Goal: Task Accomplishment & Management: Manage account settings

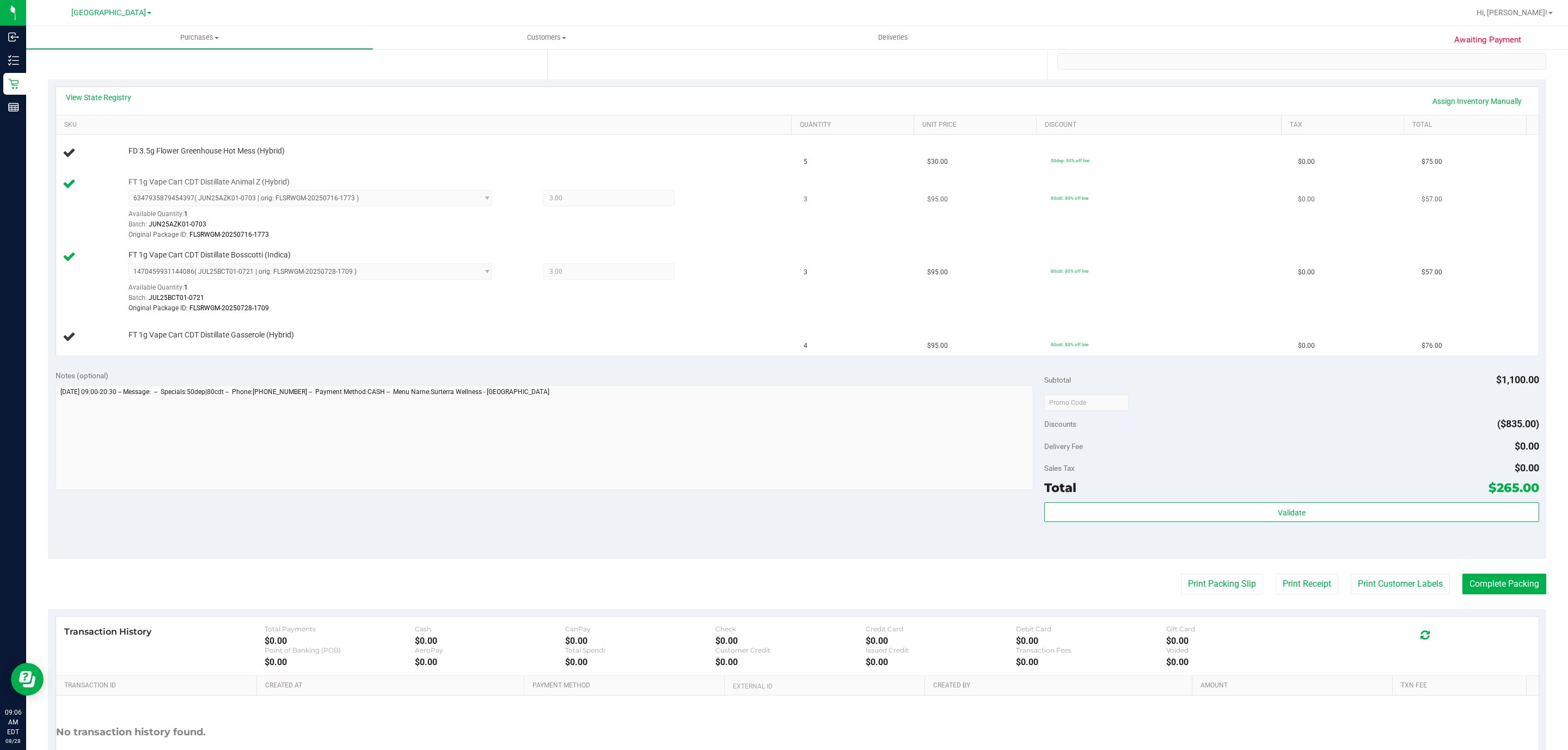
scroll to position [58, 0]
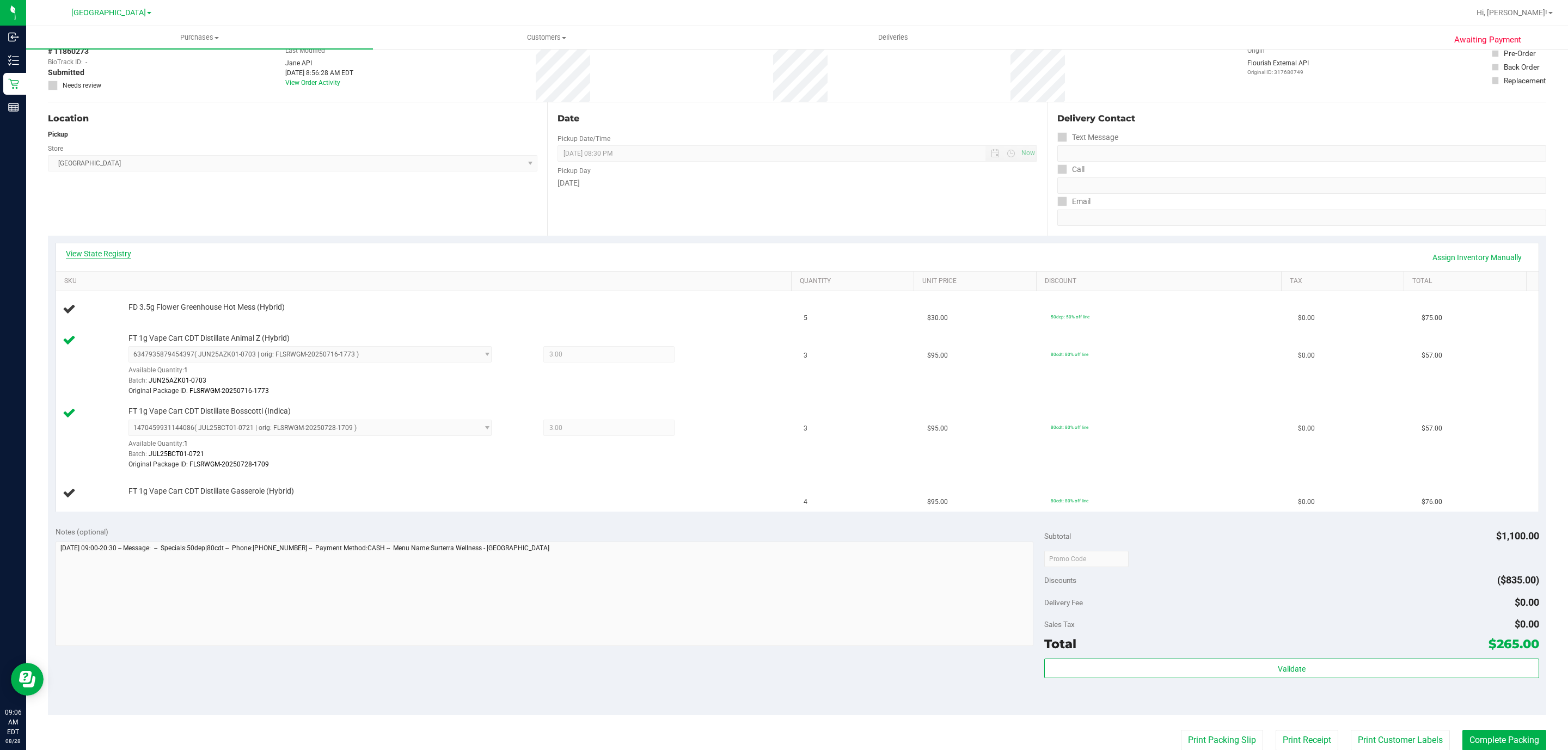
click at [93, 250] on link "View State Registry" at bounding box center [98, 253] width 65 height 11
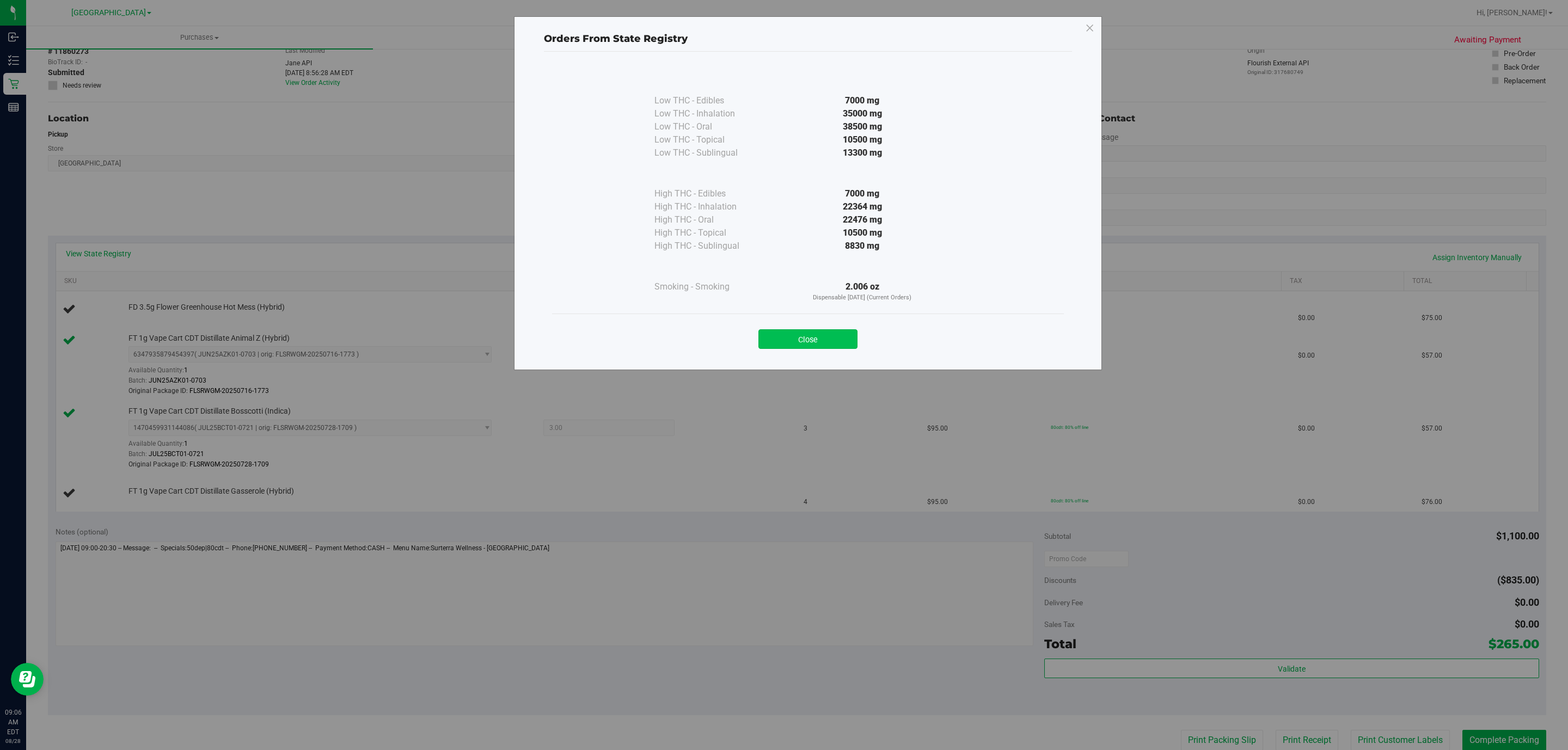
click at [789, 343] on button "Close" at bounding box center [808, 339] width 99 height 20
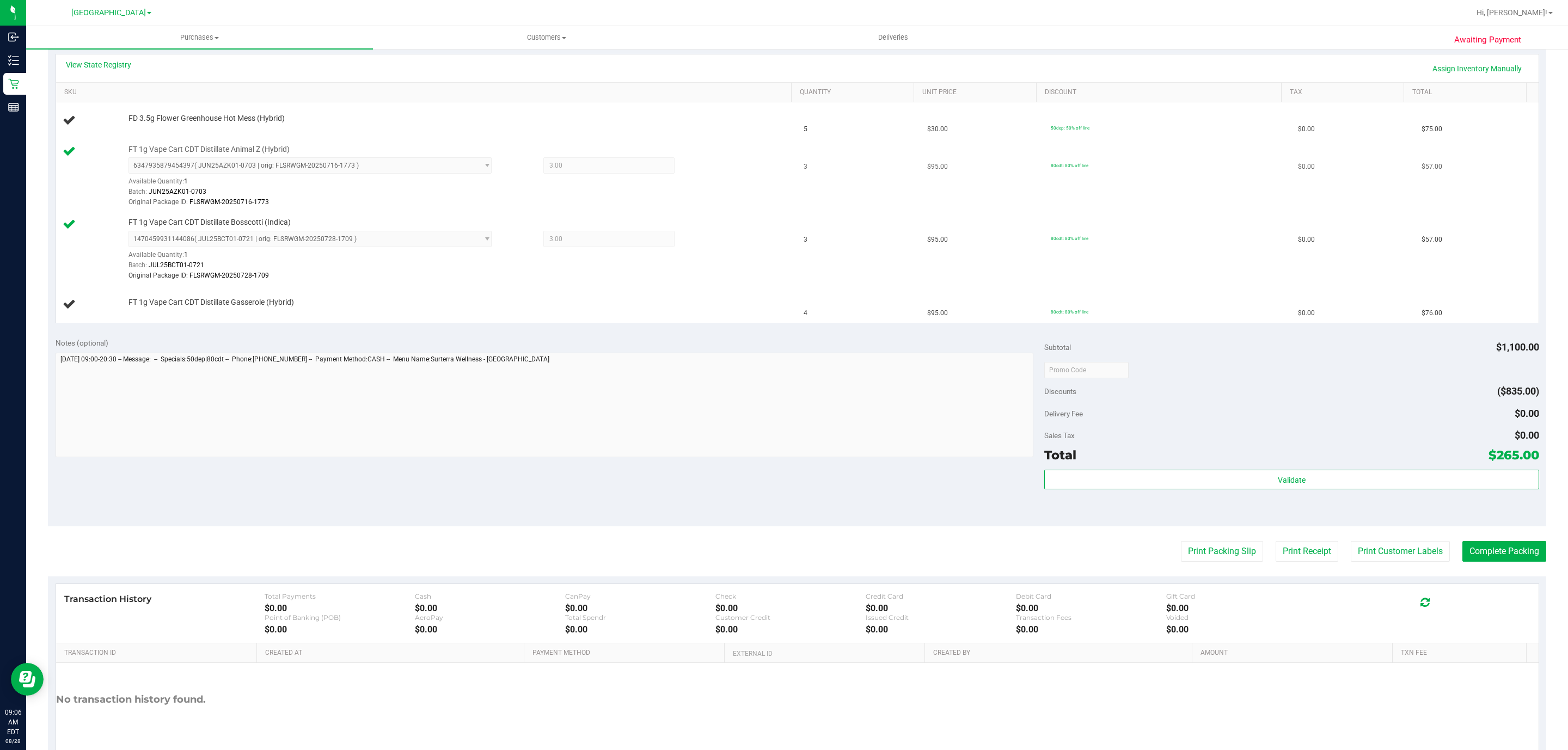
scroll to position [221, 0]
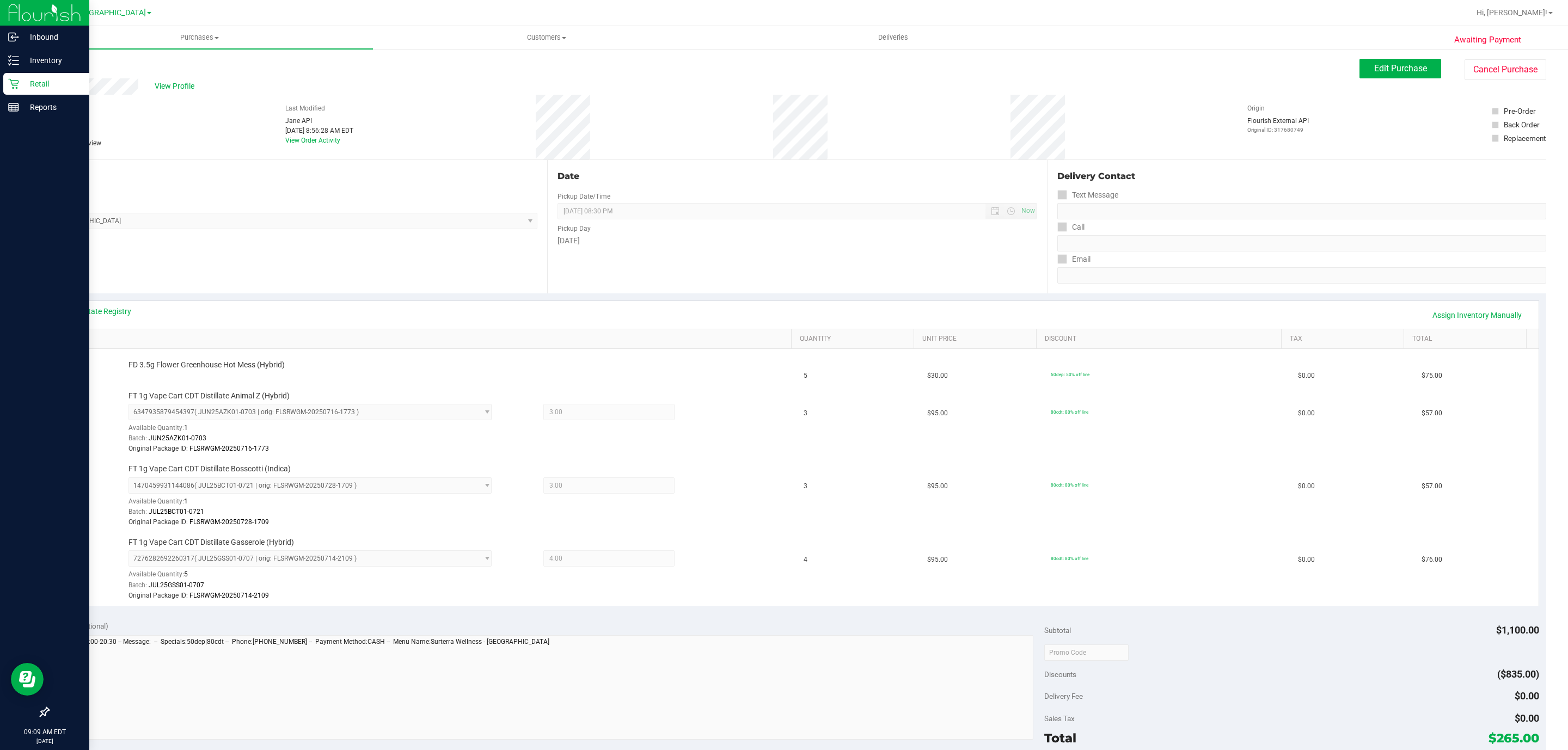
click at [5, 86] on div "Retail" at bounding box center [46, 84] width 86 height 22
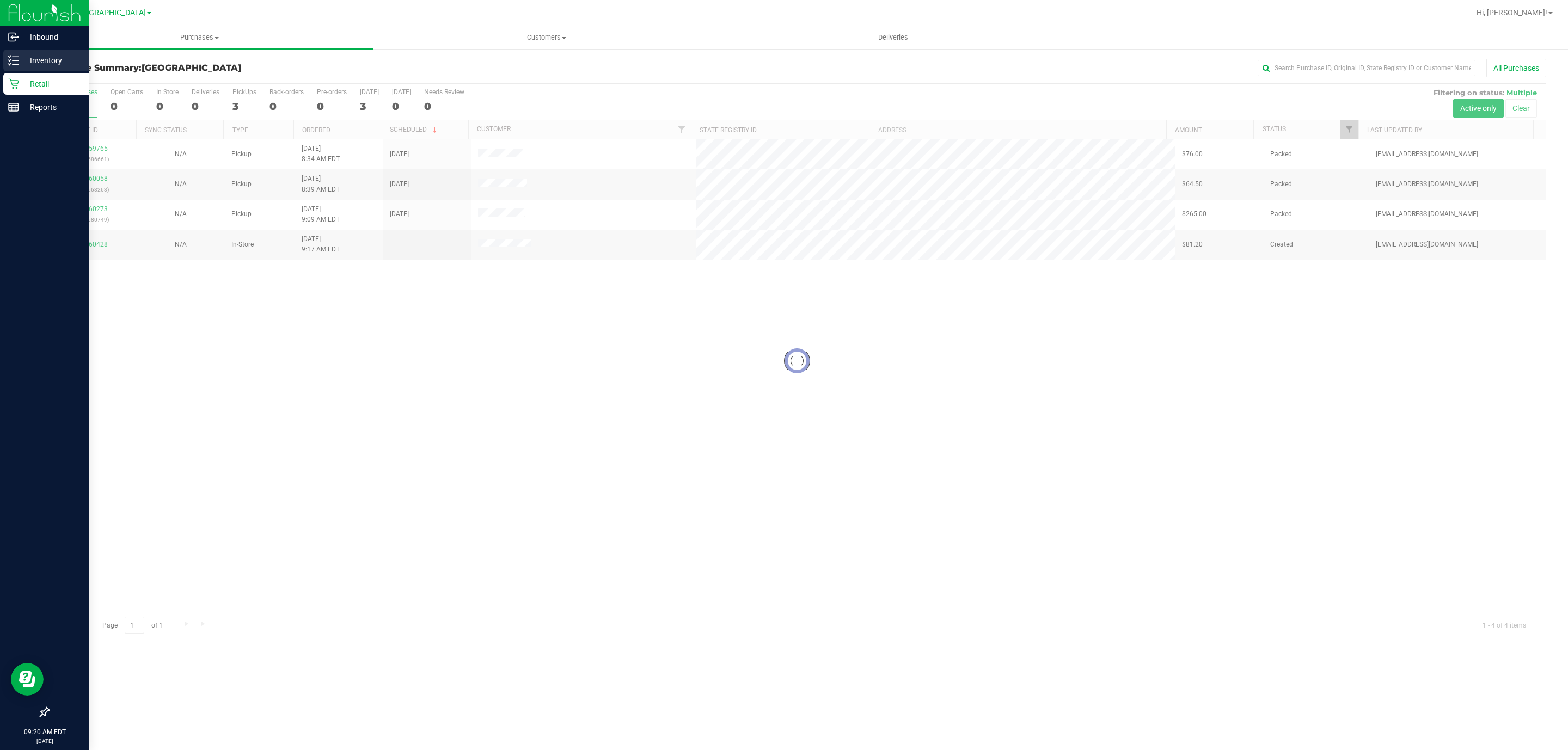
click at [20, 60] on p "Inventory" at bounding box center [51, 60] width 65 height 13
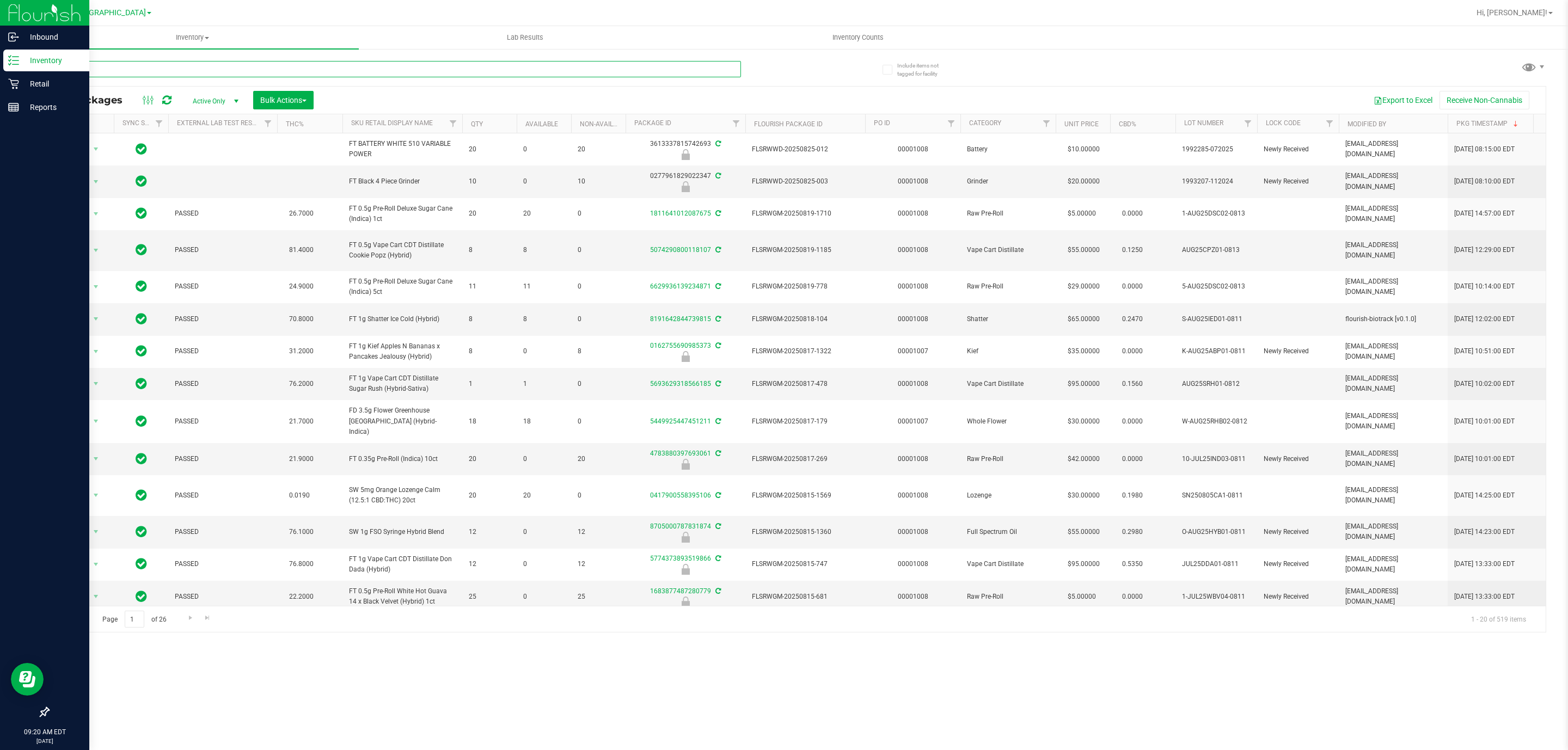
click at [152, 71] on input "text" at bounding box center [395, 69] width 693 height 16
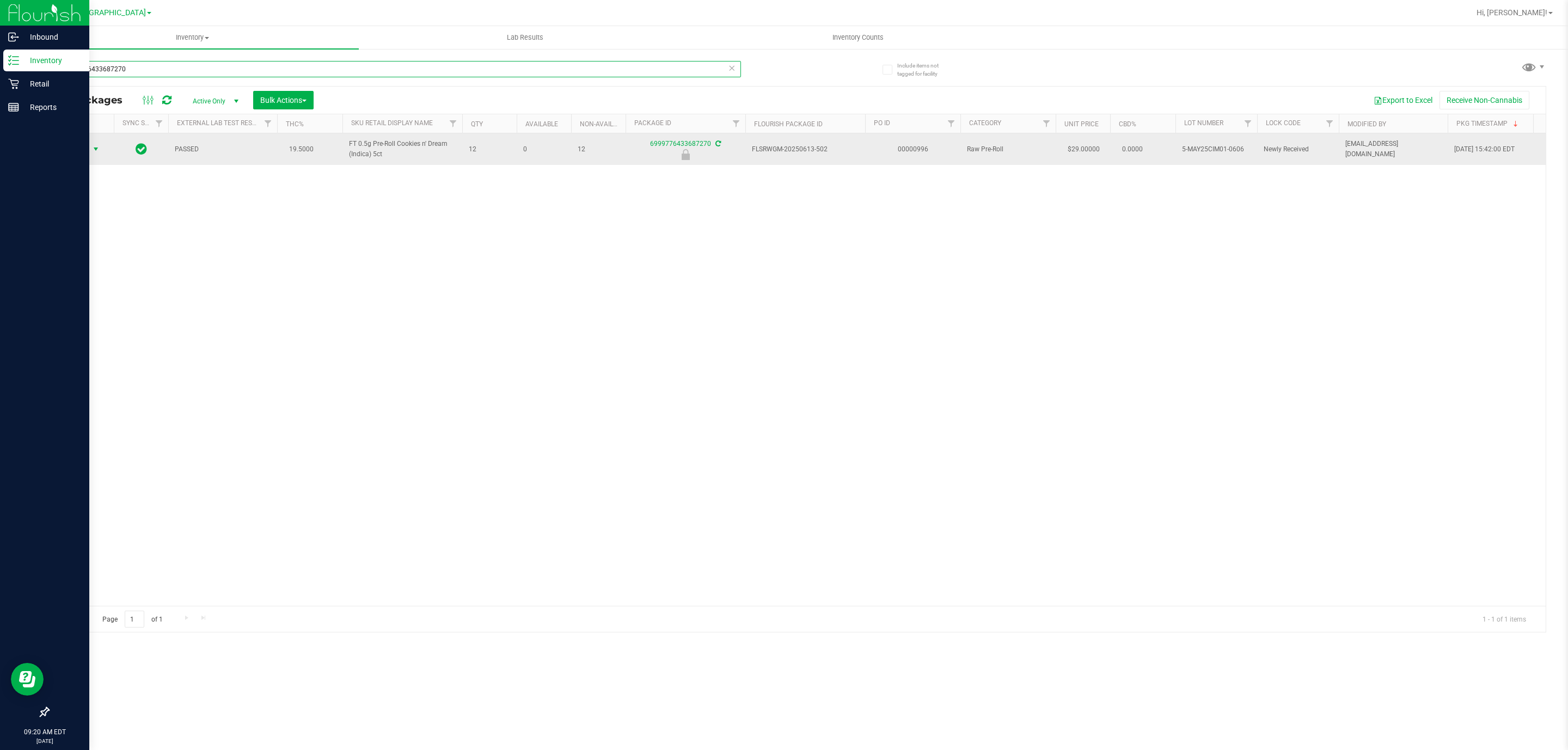
type input "6999776433687270"
click at [90, 149] on span "select" at bounding box center [96, 149] width 13 height 15
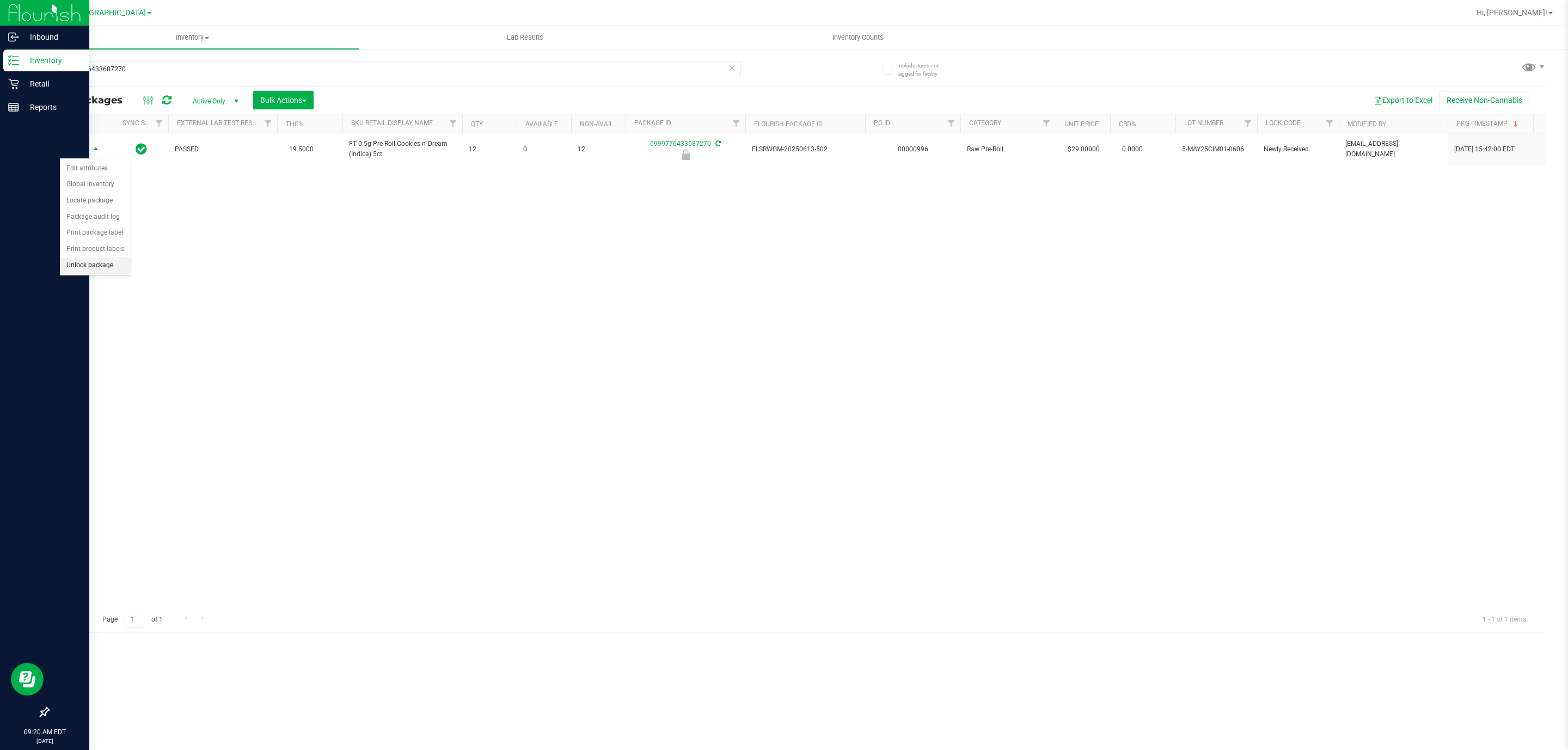
click at [117, 270] on li "Unlock package" at bounding box center [95, 266] width 71 height 16
click at [12, 80] on icon at bounding box center [13, 84] width 11 height 11
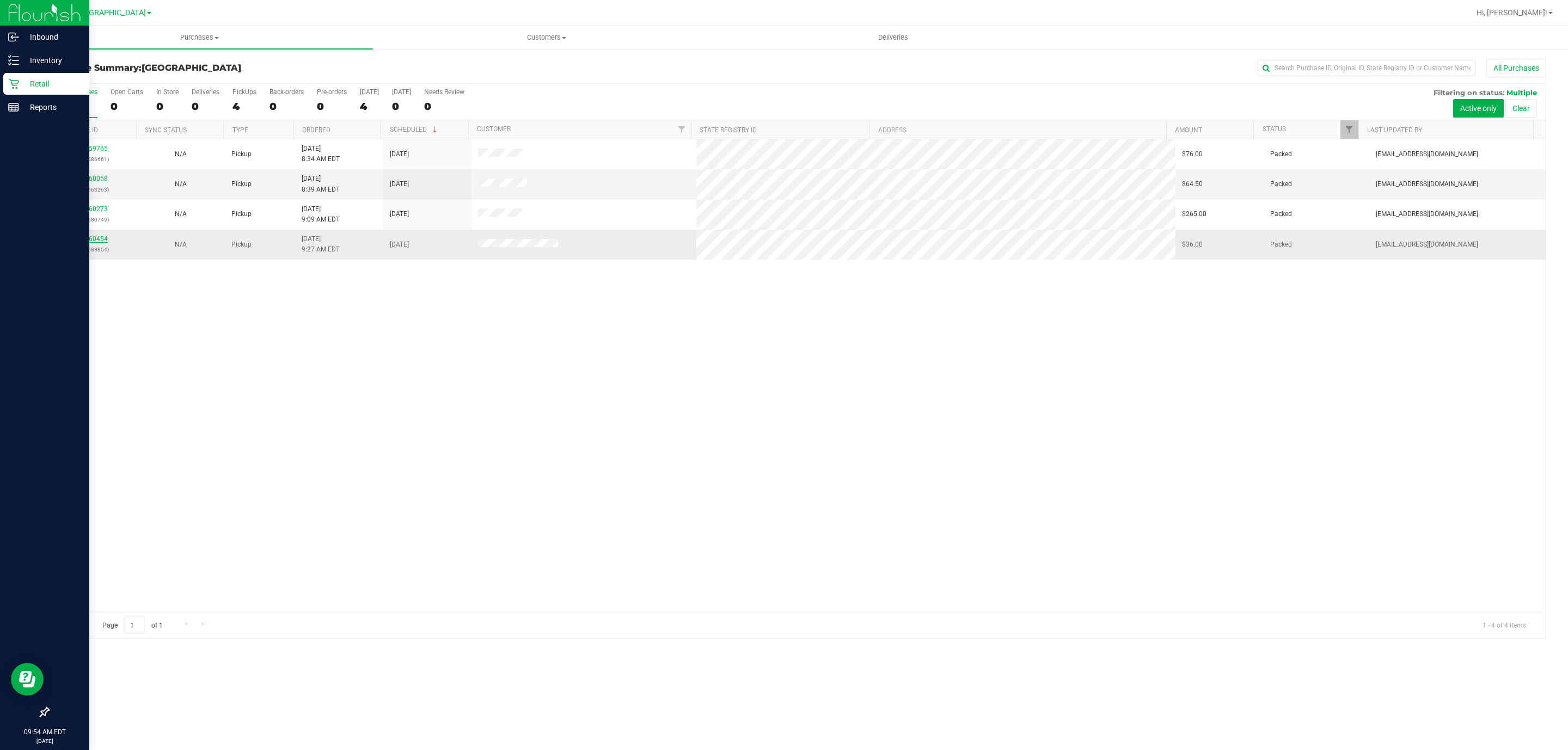
click at [95, 243] on link "11860454" at bounding box center [93, 239] width 30 height 8
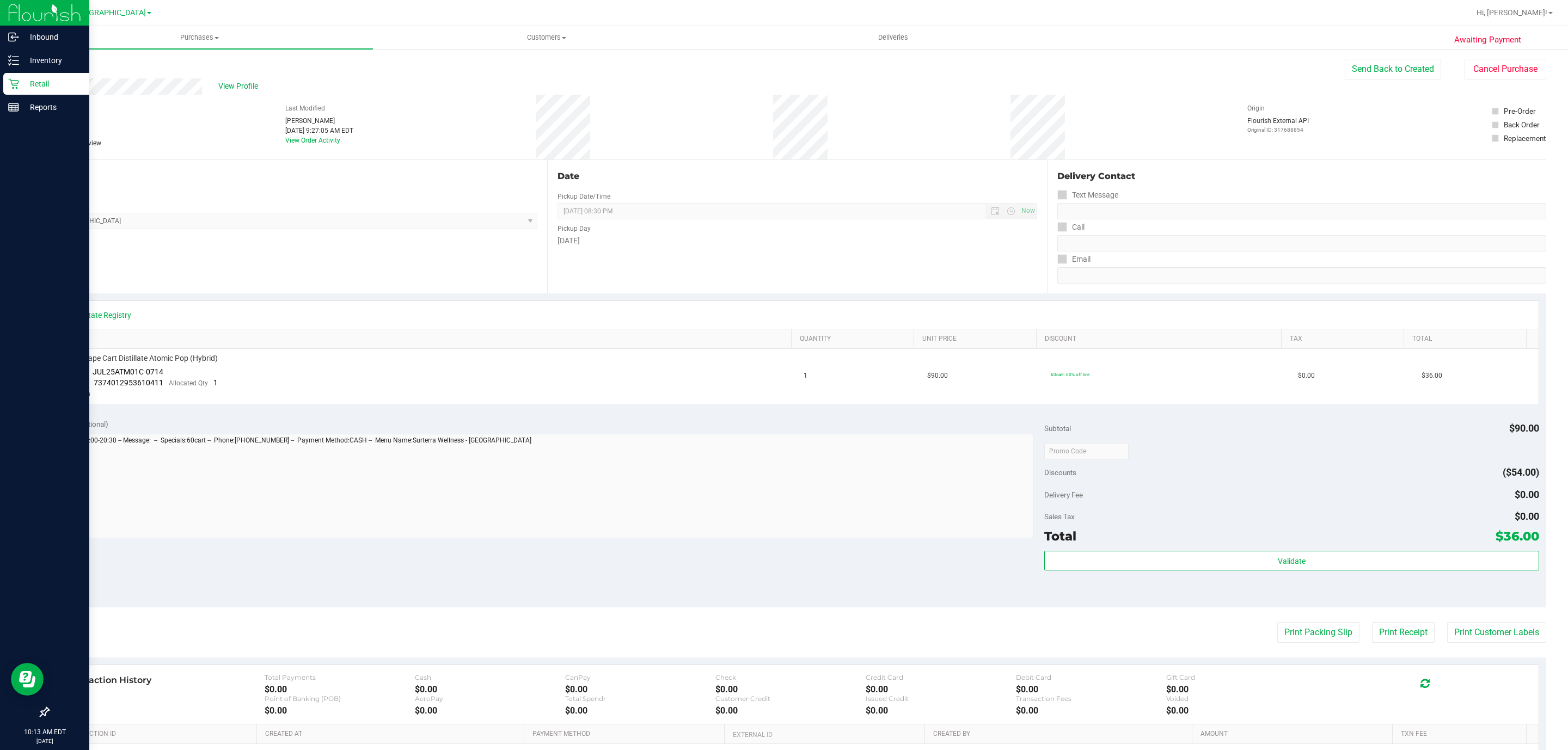
click at [12, 85] on icon at bounding box center [13, 84] width 10 height 10
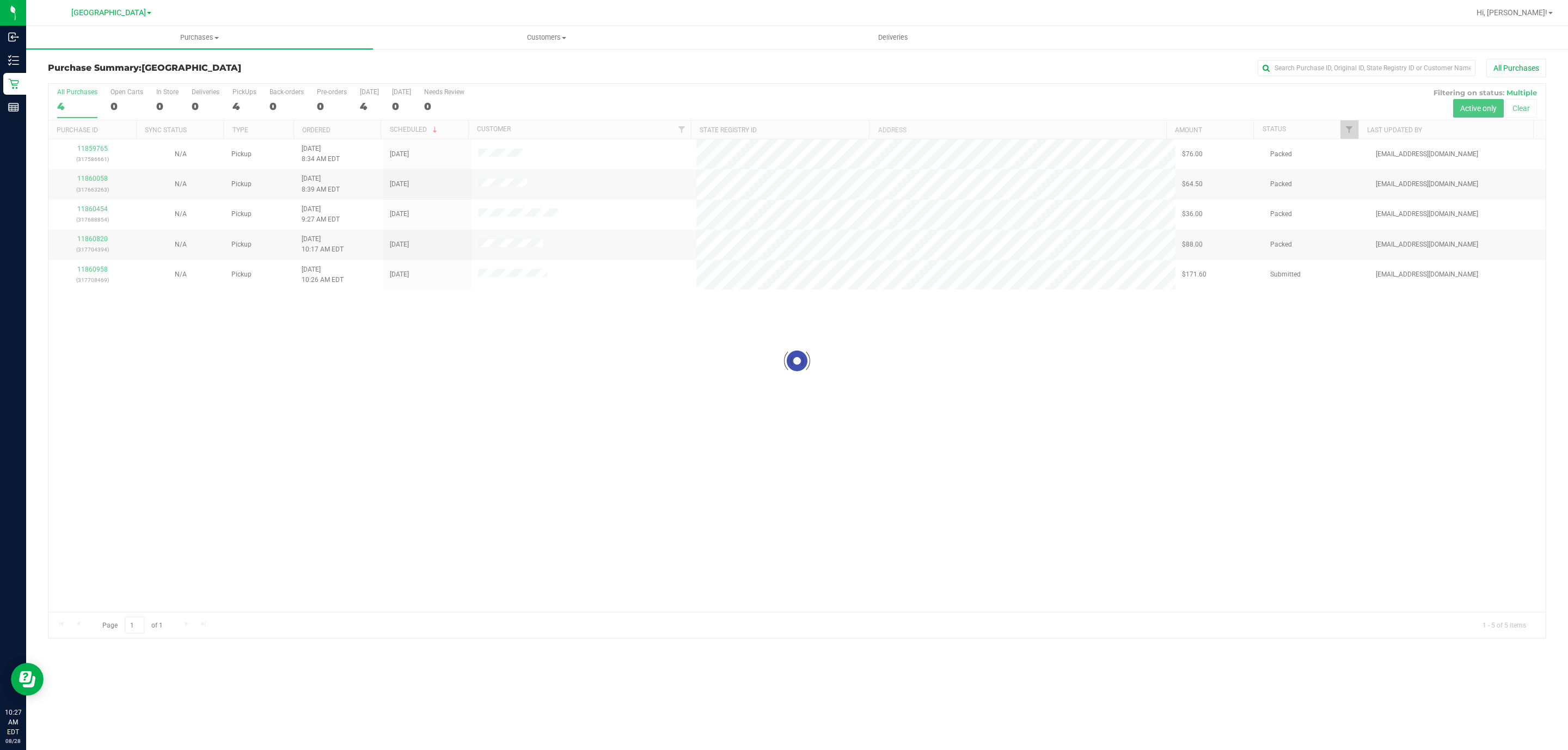
click at [92, 276] on div at bounding box center [797, 361] width 1498 height 555
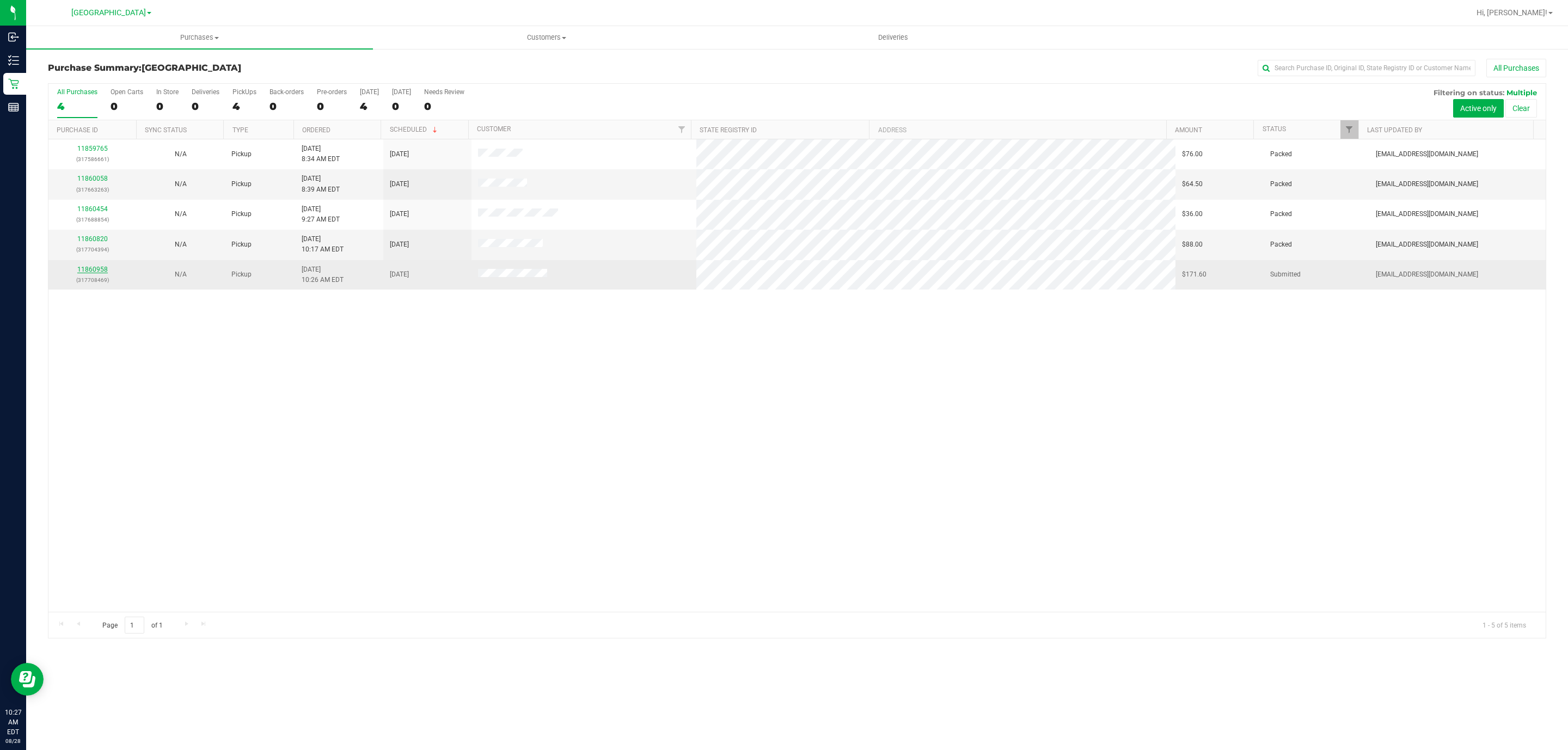
click at [98, 268] on link "11860958" at bounding box center [93, 270] width 30 height 8
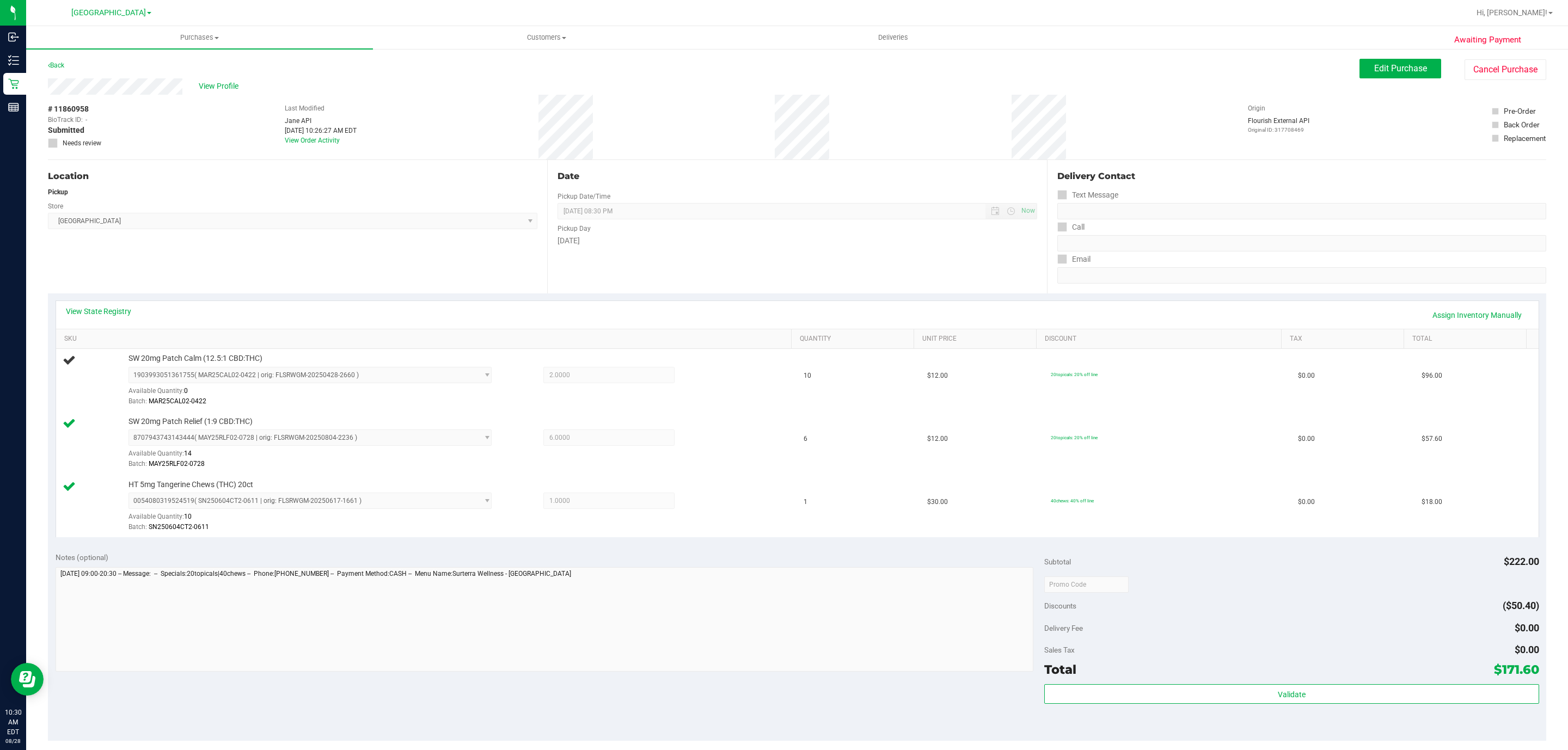
click at [205, 199] on div "Store" at bounding box center [293, 205] width 489 height 16
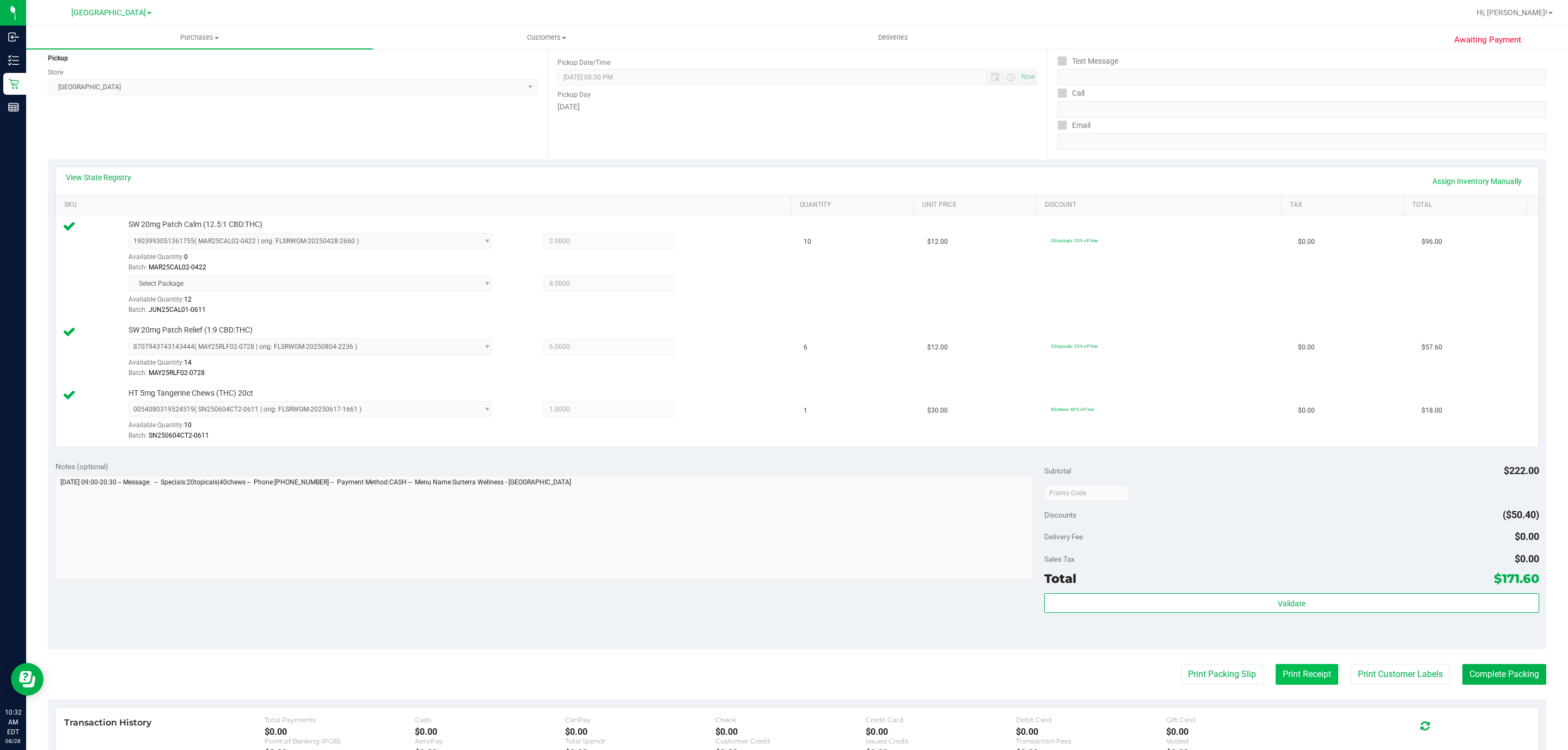
scroll to position [314, 0]
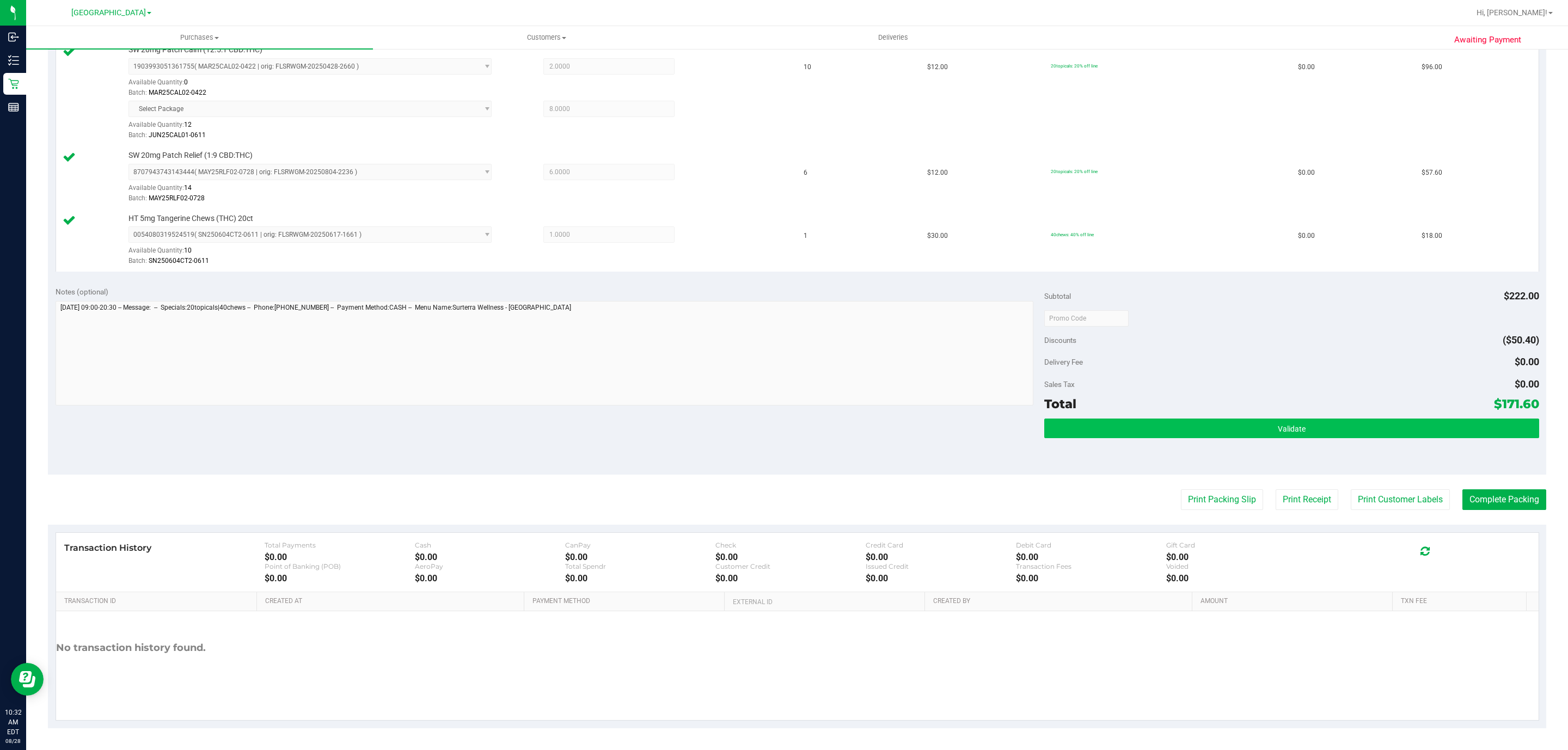
drag, startPoint x: 1244, startPoint y: 414, endPoint x: 1246, endPoint y: 431, distance: 17.1
click at [1245, 422] on div "Subtotal $222.00 Discounts ($50.40) Delivery Fee $0.00 Sales Tax $0.00 Total $1…" at bounding box center [1291, 377] width 494 height 181
click at [1246, 431] on button "Validate" at bounding box center [1291, 428] width 494 height 20
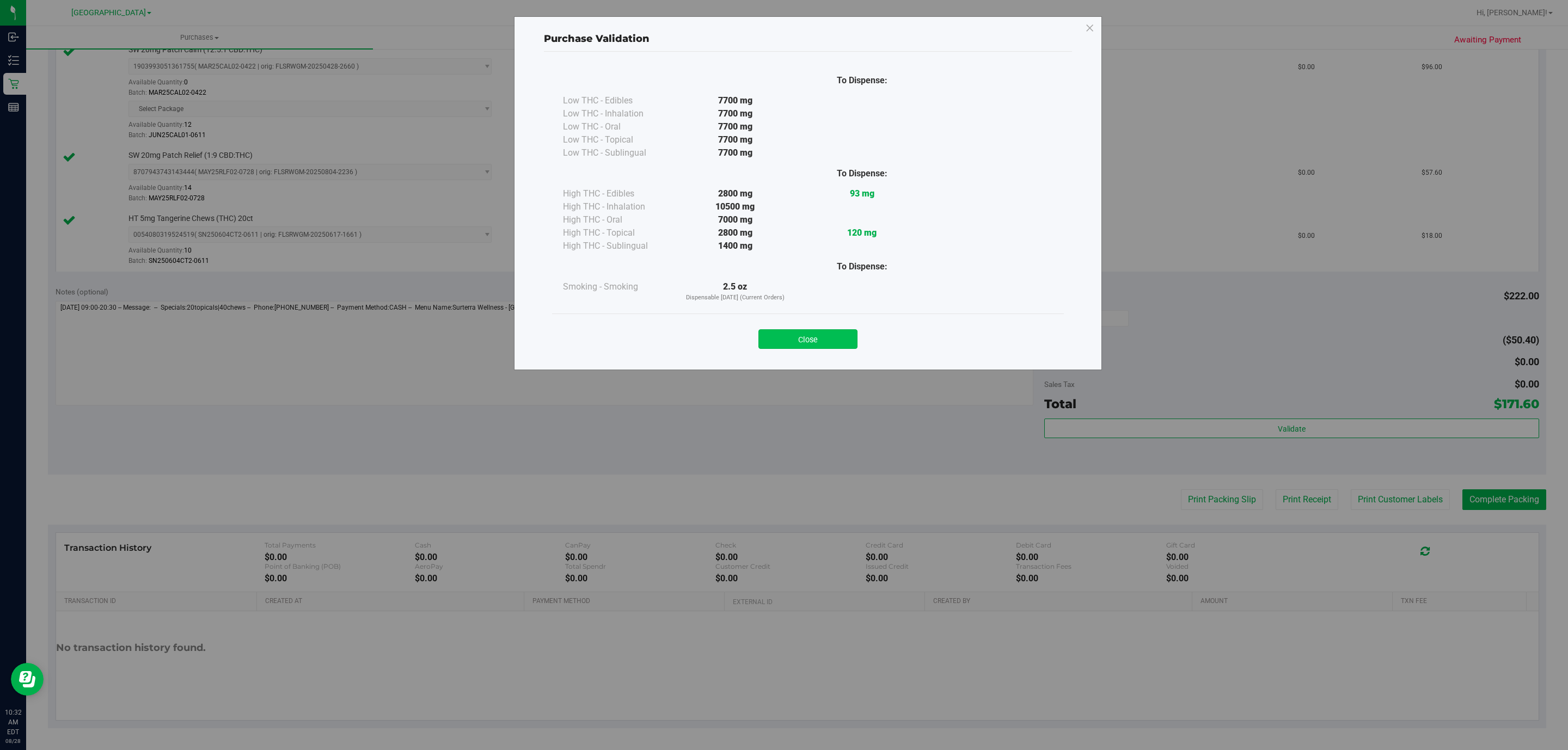
click at [812, 334] on button "Close" at bounding box center [808, 339] width 99 height 20
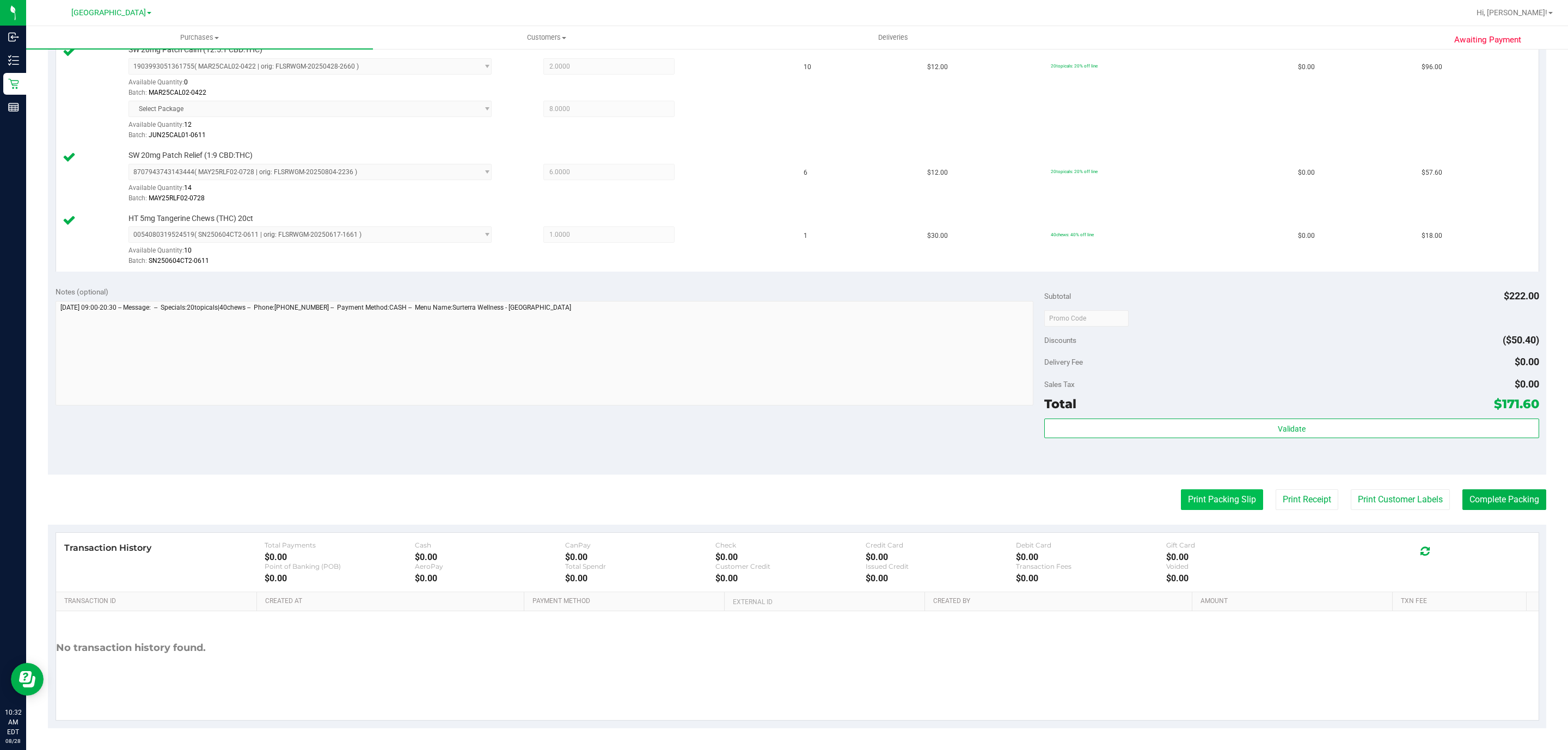
click at [1186, 502] on button "Print Packing Slip" at bounding box center [1222, 499] width 82 height 21
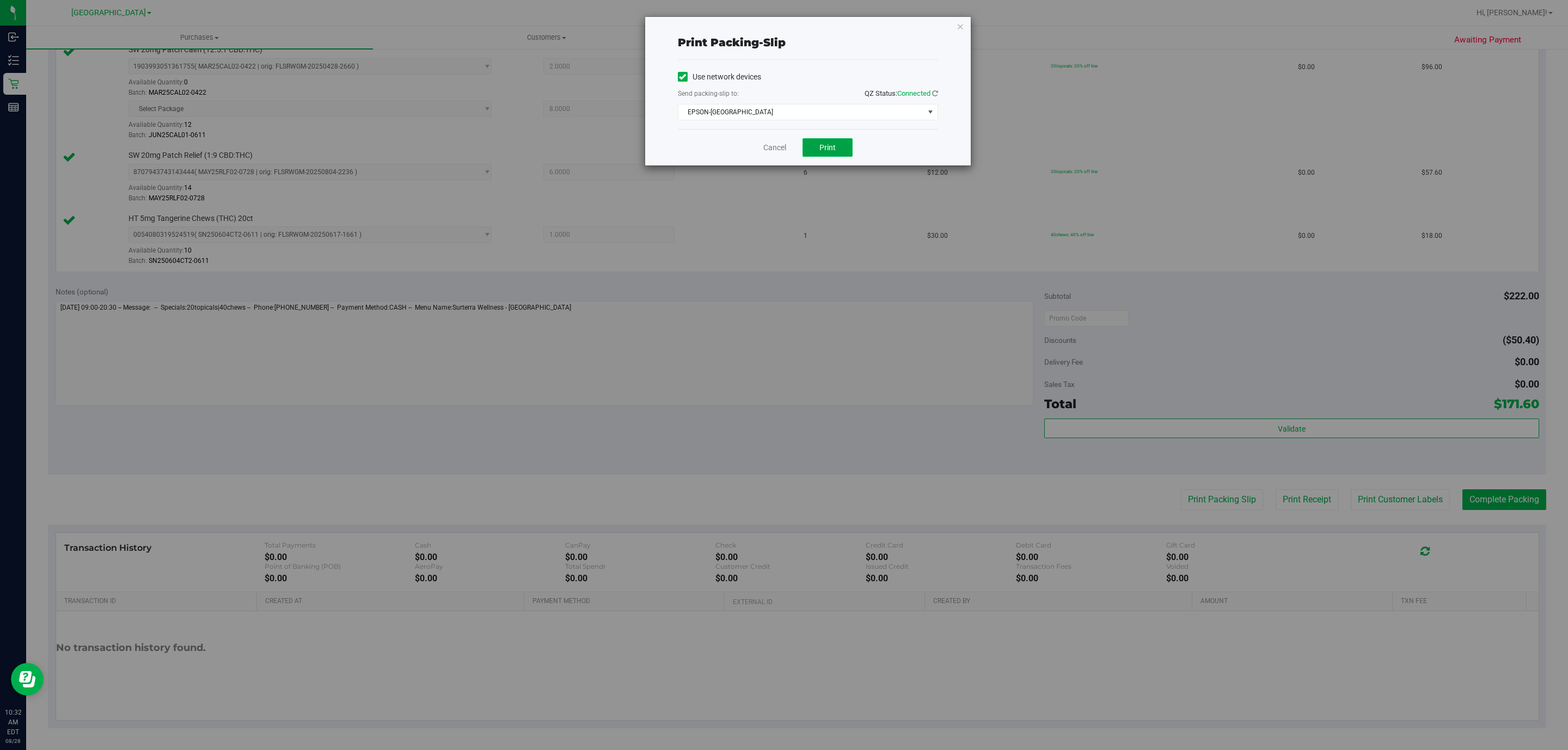
click at [832, 149] on span "Print" at bounding box center [827, 148] width 16 height 9
click at [961, 21] on icon "button" at bounding box center [961, 26] width 8 height 13
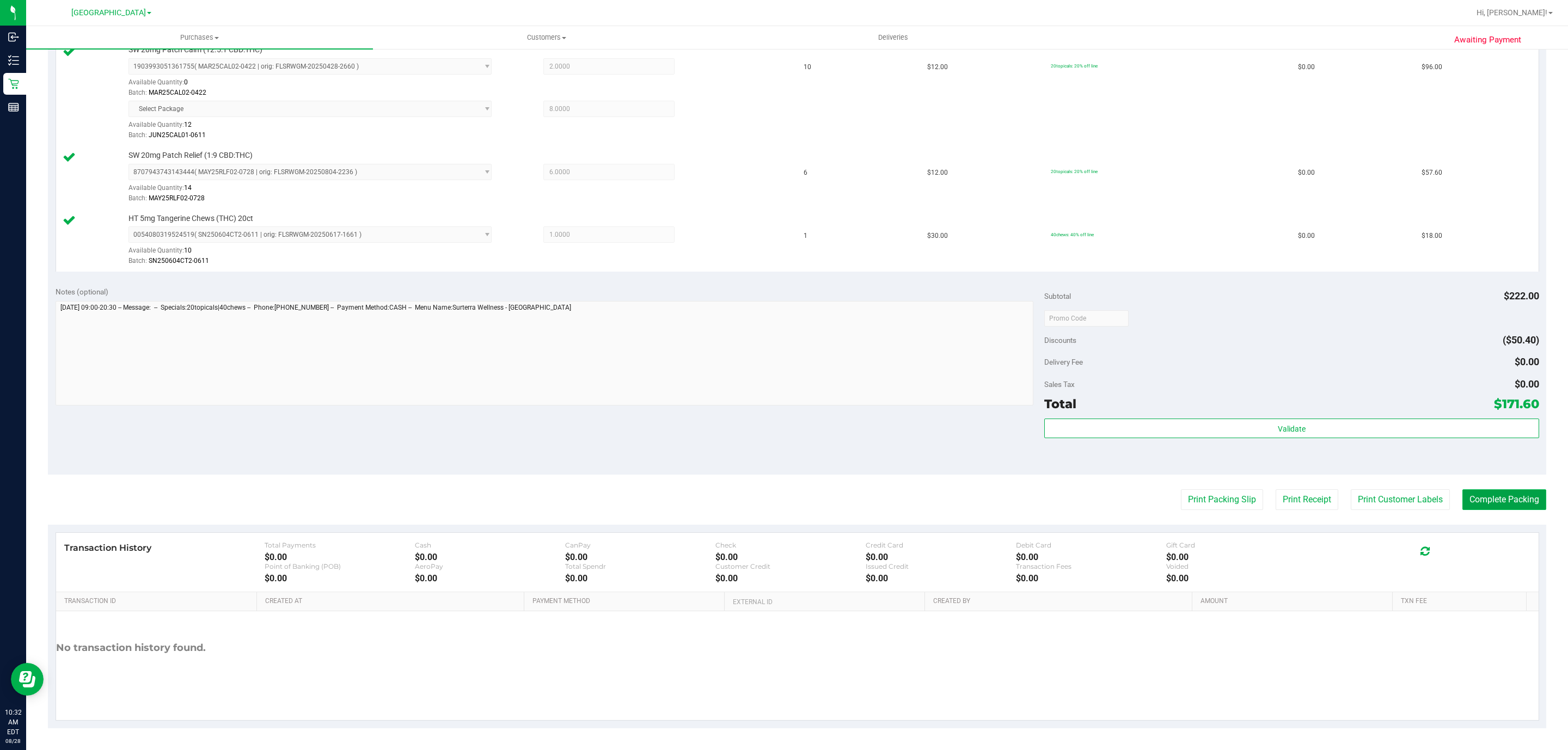
click at [1510, 498] on button "Complete Packing" at bounding box center [1505, 499] width 84 height 21
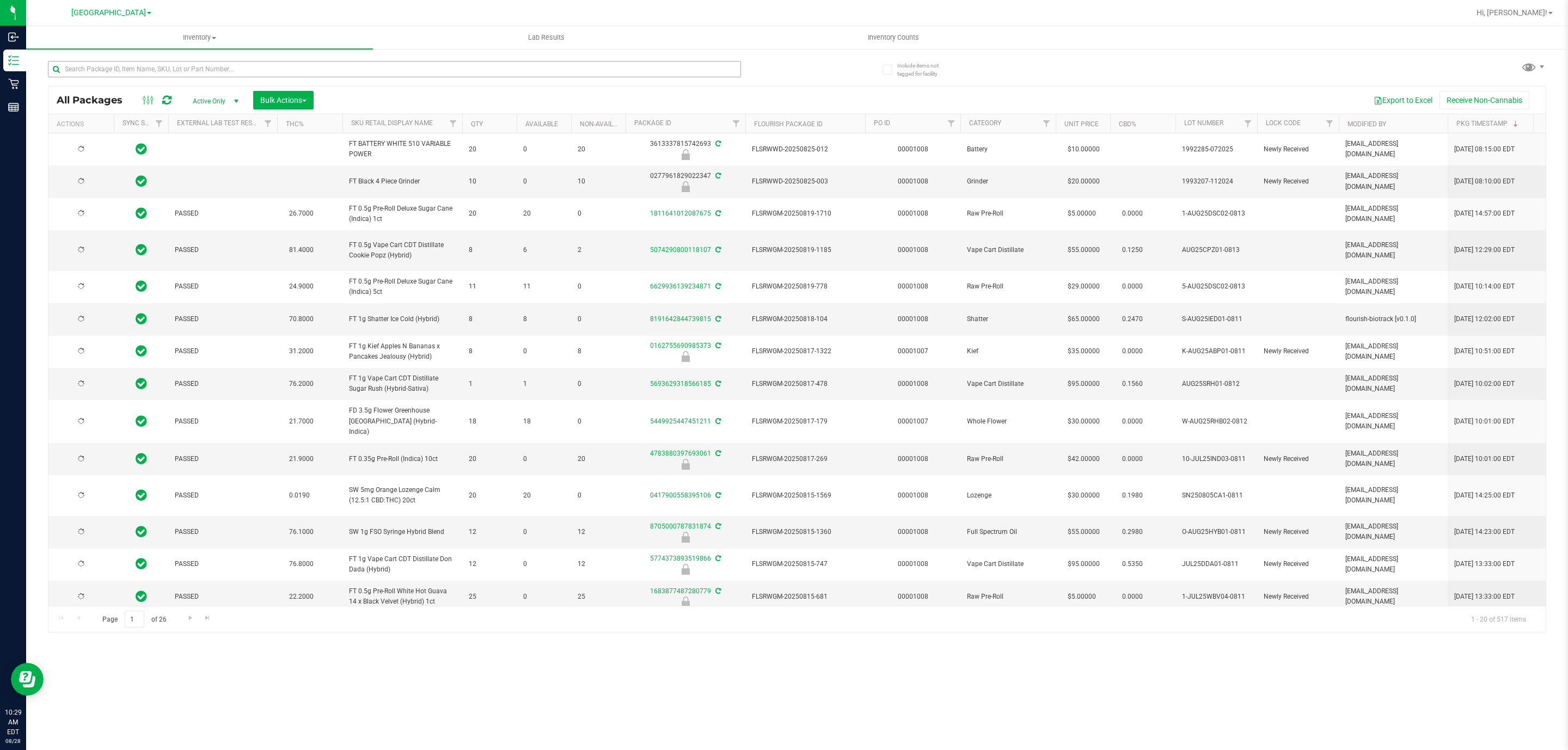
type input "[DATE]"
click at [254, 69] on input "text" at bounding box center [395, 69] width 693 height 16
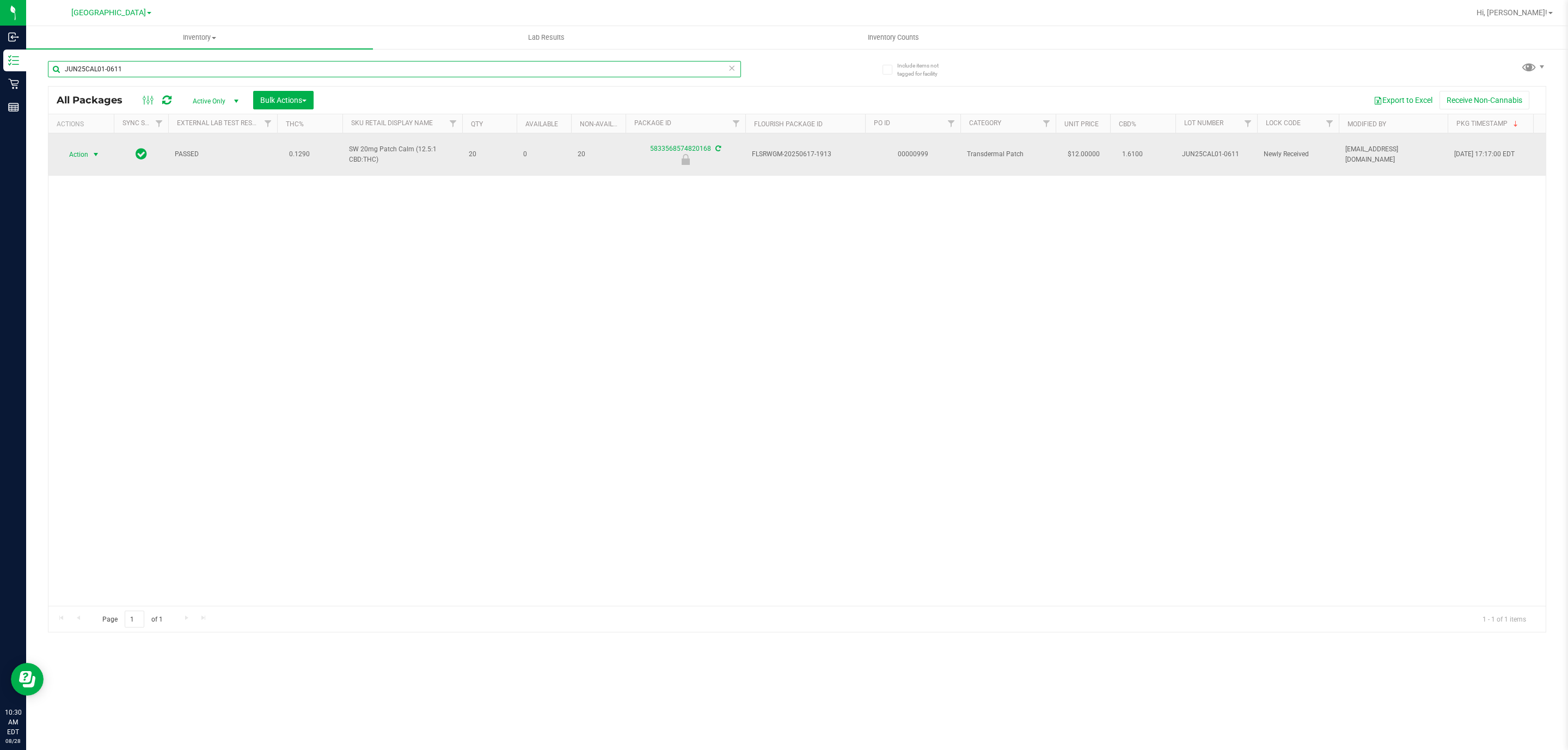
type input "JUN25CAL01-0611"
click at [74, 147] on span "Action" at bounding box center [74, 155] width 29 height 15
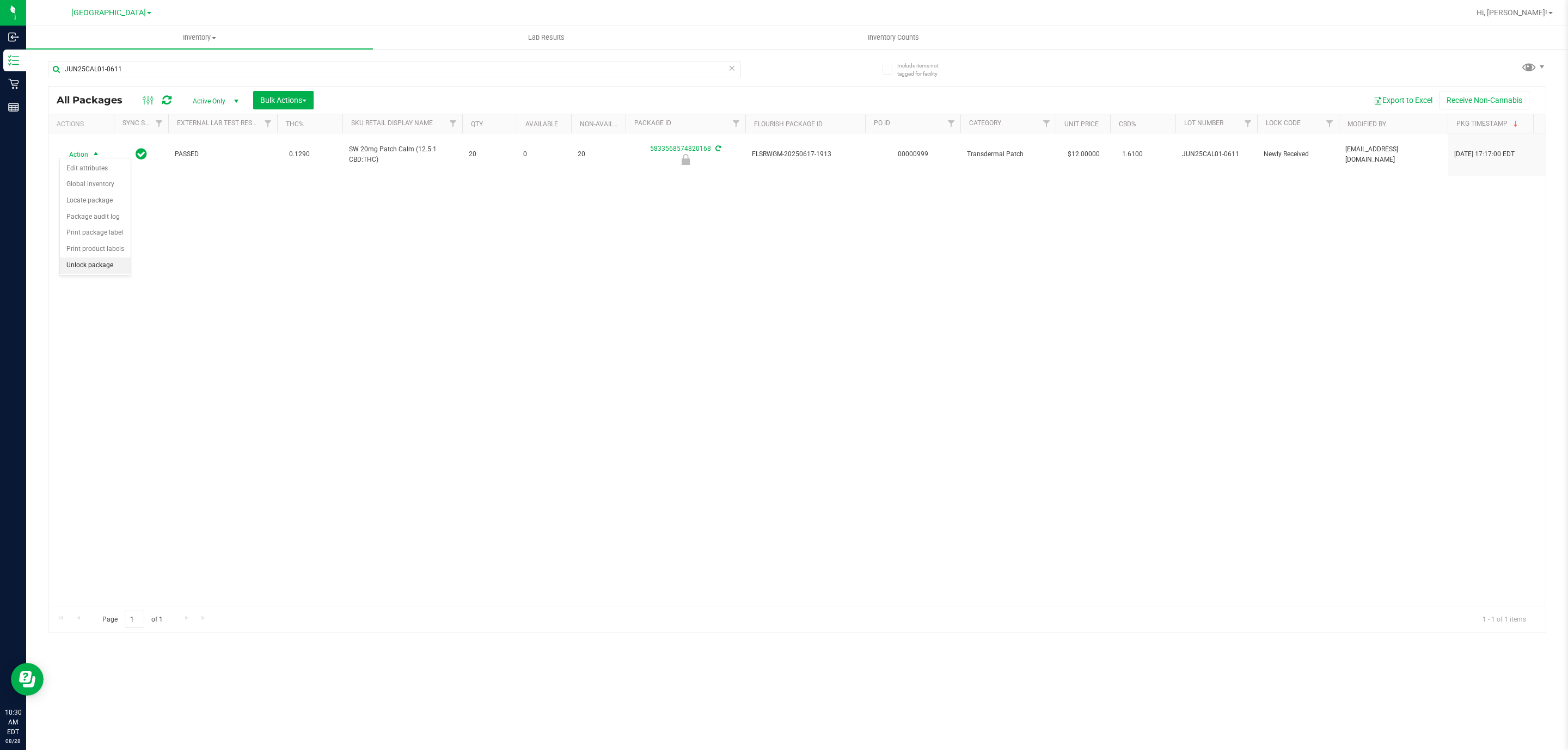
click at [80, 273] on li "Unlock package" at bounding box center [95, 266] width 71 height 16
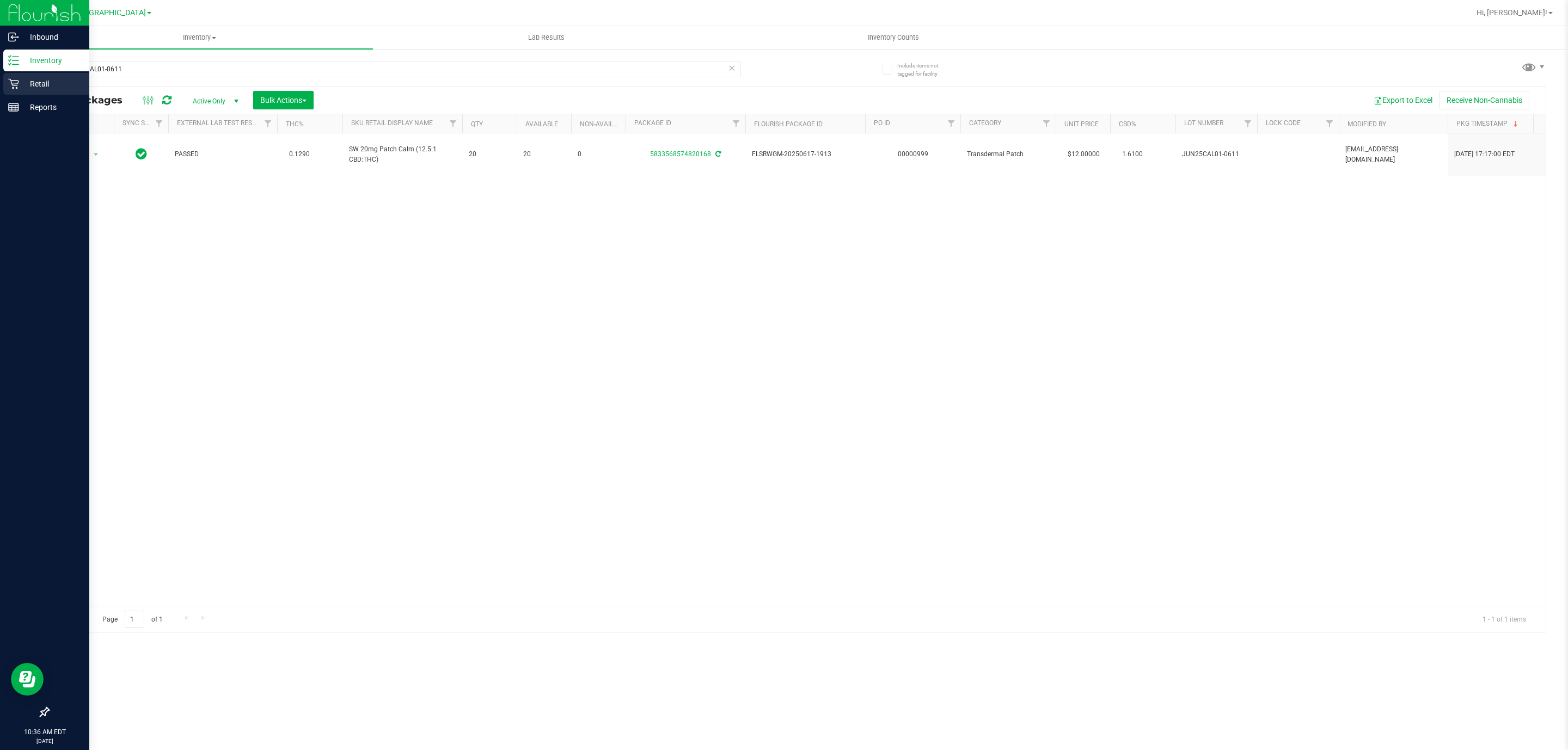
click at [28, 84] on p "Retail" at bounding box center [51, 84] width 65 height 13
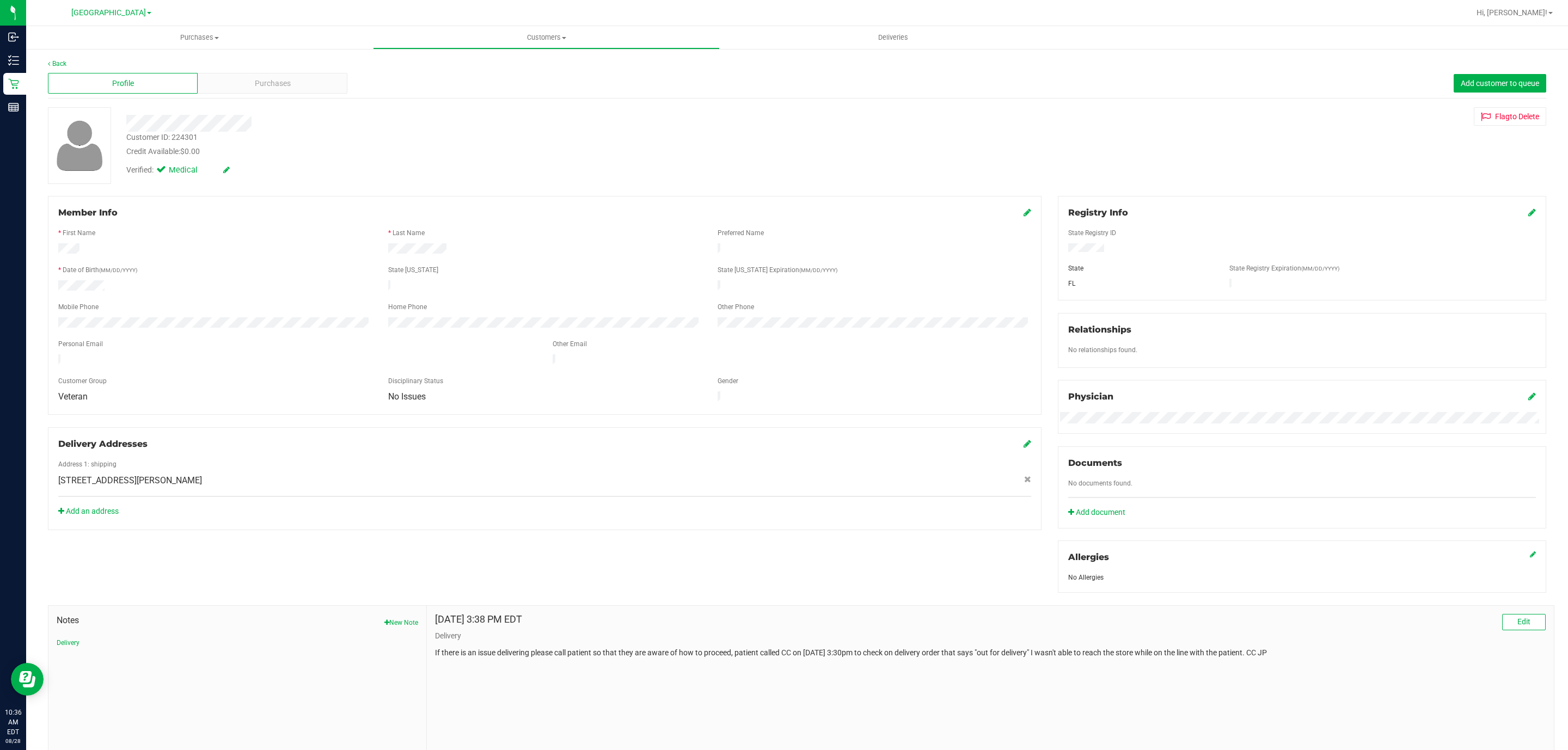
drag, startPoint x: 225, startPoint y: 470, endPoint x: 199, endPoint y: 469, distance: 26.0
click at [199, 474] on div "200 SE Mizner , 215, Coca , FL 33432" at bounding box center [544, 480] width 989 height 13
copy span "200 SE Mizner , 215, Coca , FL 33432"
click at [559, 531] on div "Member Info * First Name * Last Name Preferred Name * Date of Birth (MM/DD/YYYY…" at bounding box center [797, 474] width 1515 height 556
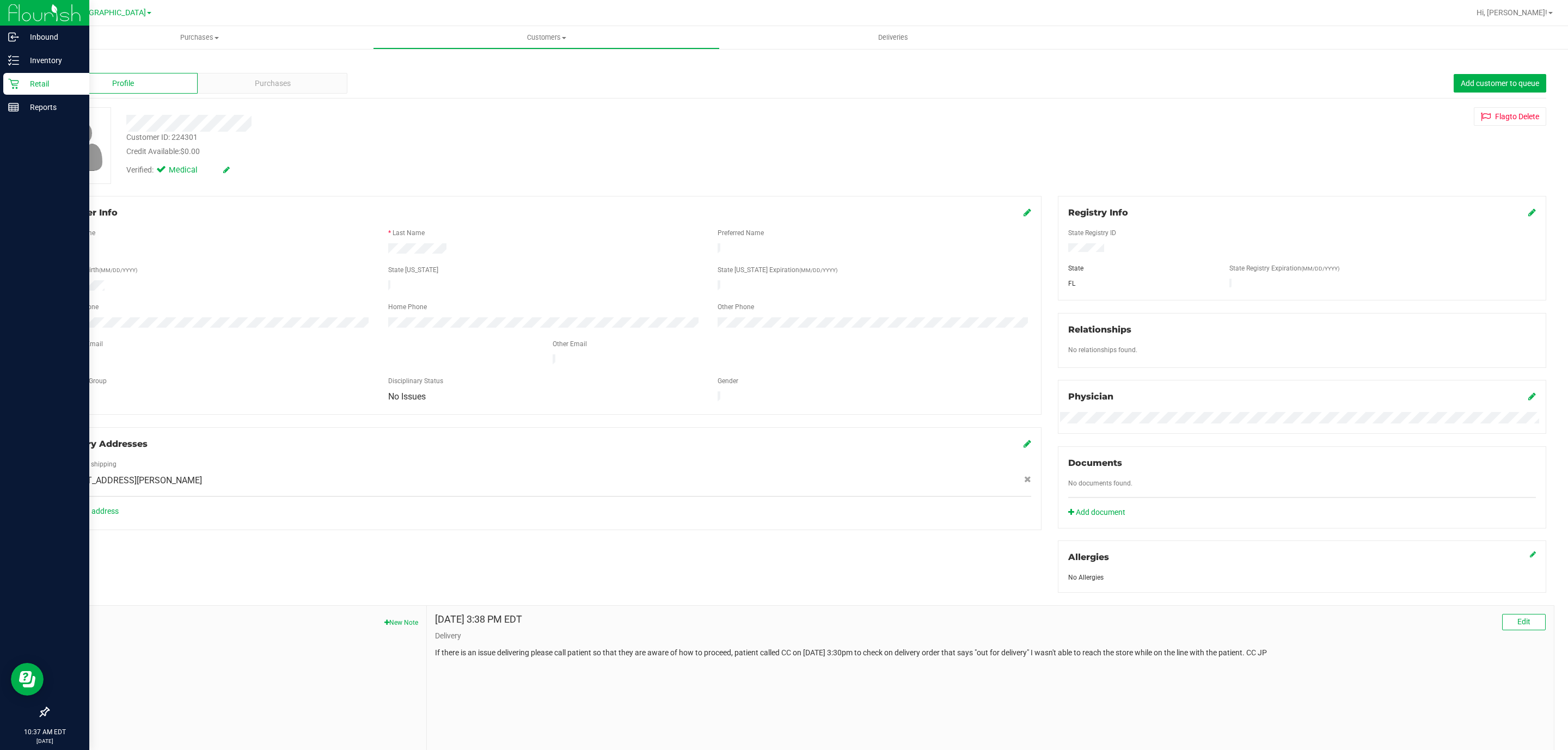
click at [29, 79] on p "Retail" at bounding box center [51, 84] width 65 height 13
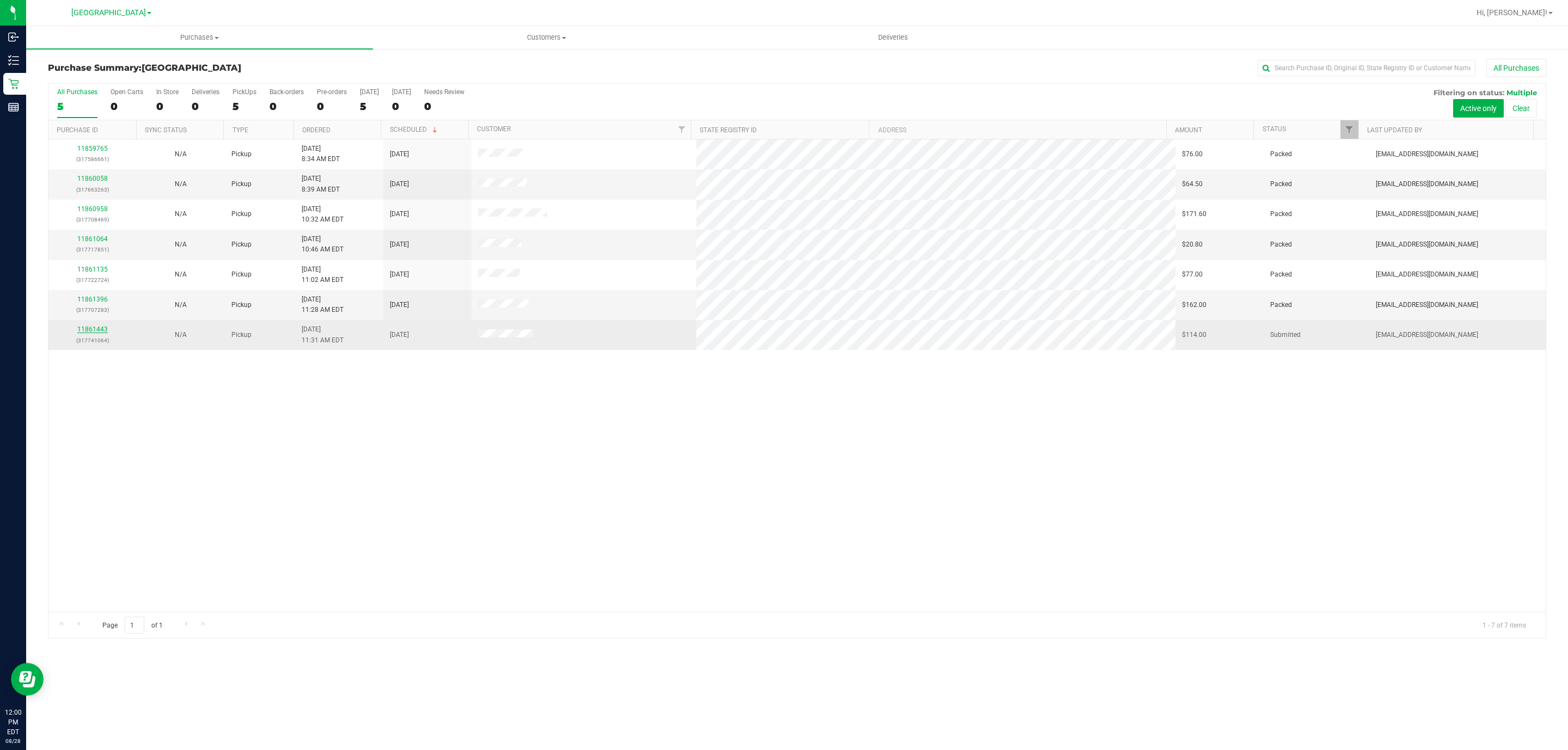
click at [90, 330] on link "11861443" at bounding box center [93, 329] width 30 height 8
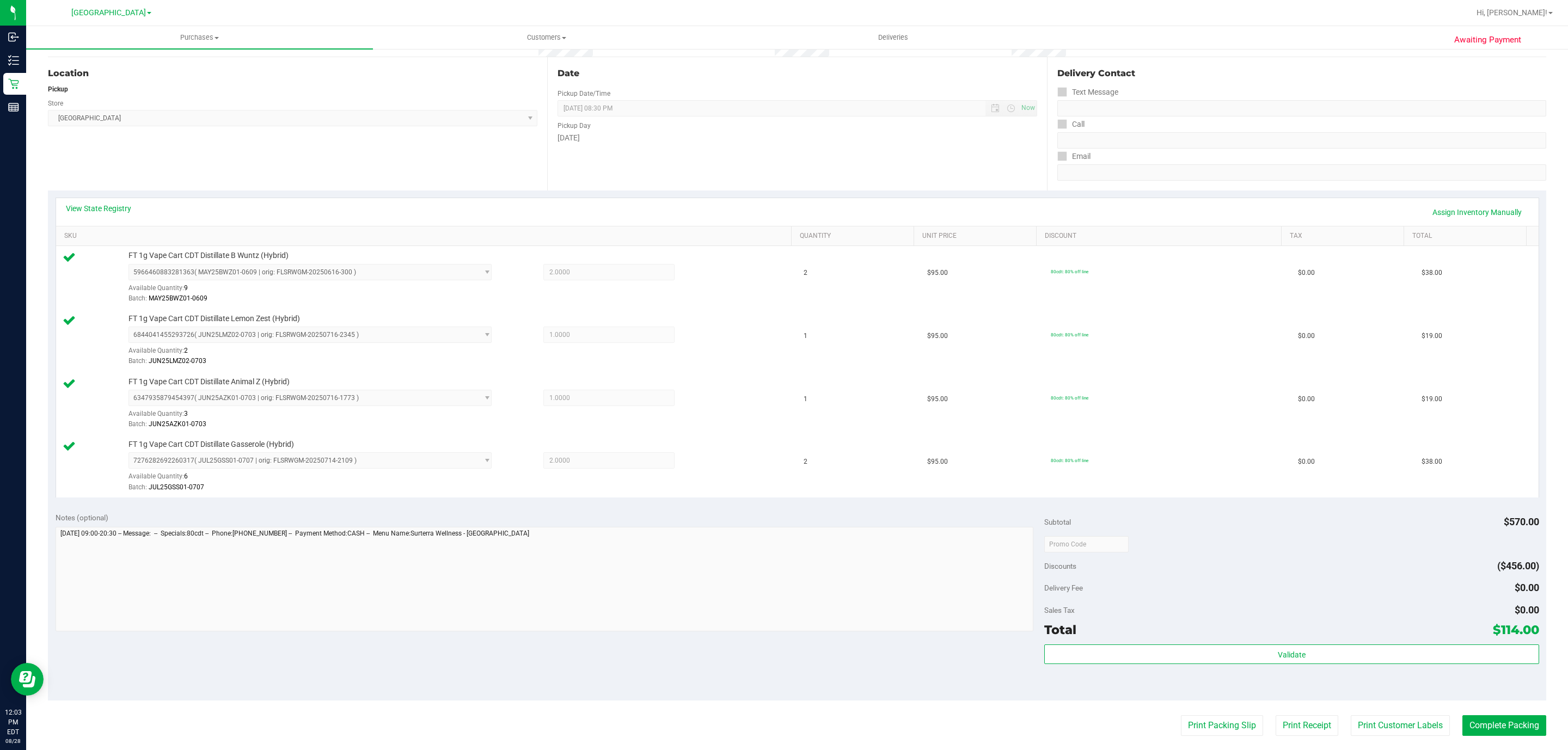
scroll to position [245, 0]
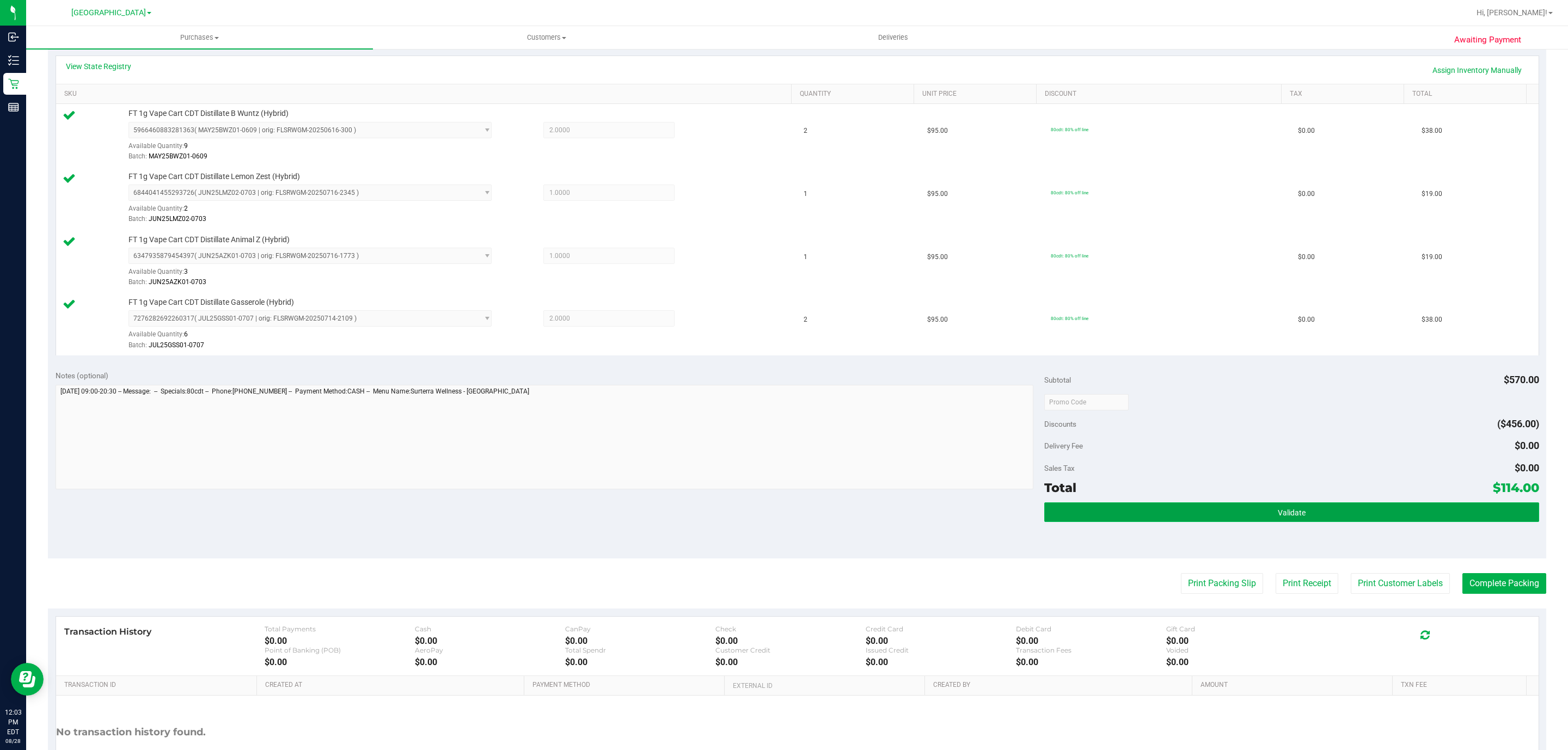
click at [1196, 515] on button "Validate" at bounding box center [1291, 512] width 494 height 20
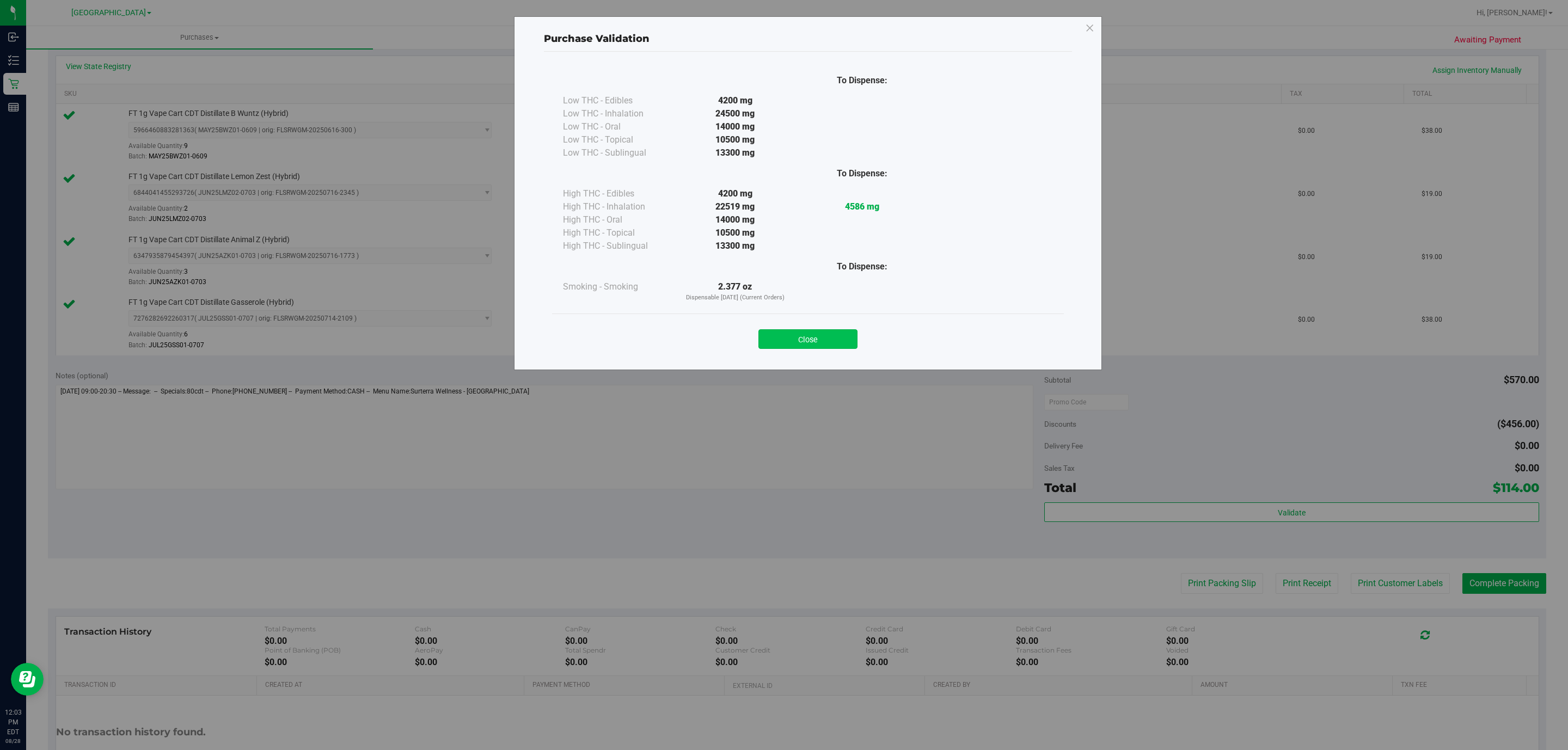
click at [835, 342] on button "Close" at bounding box center [808, 339] width 99 height 20
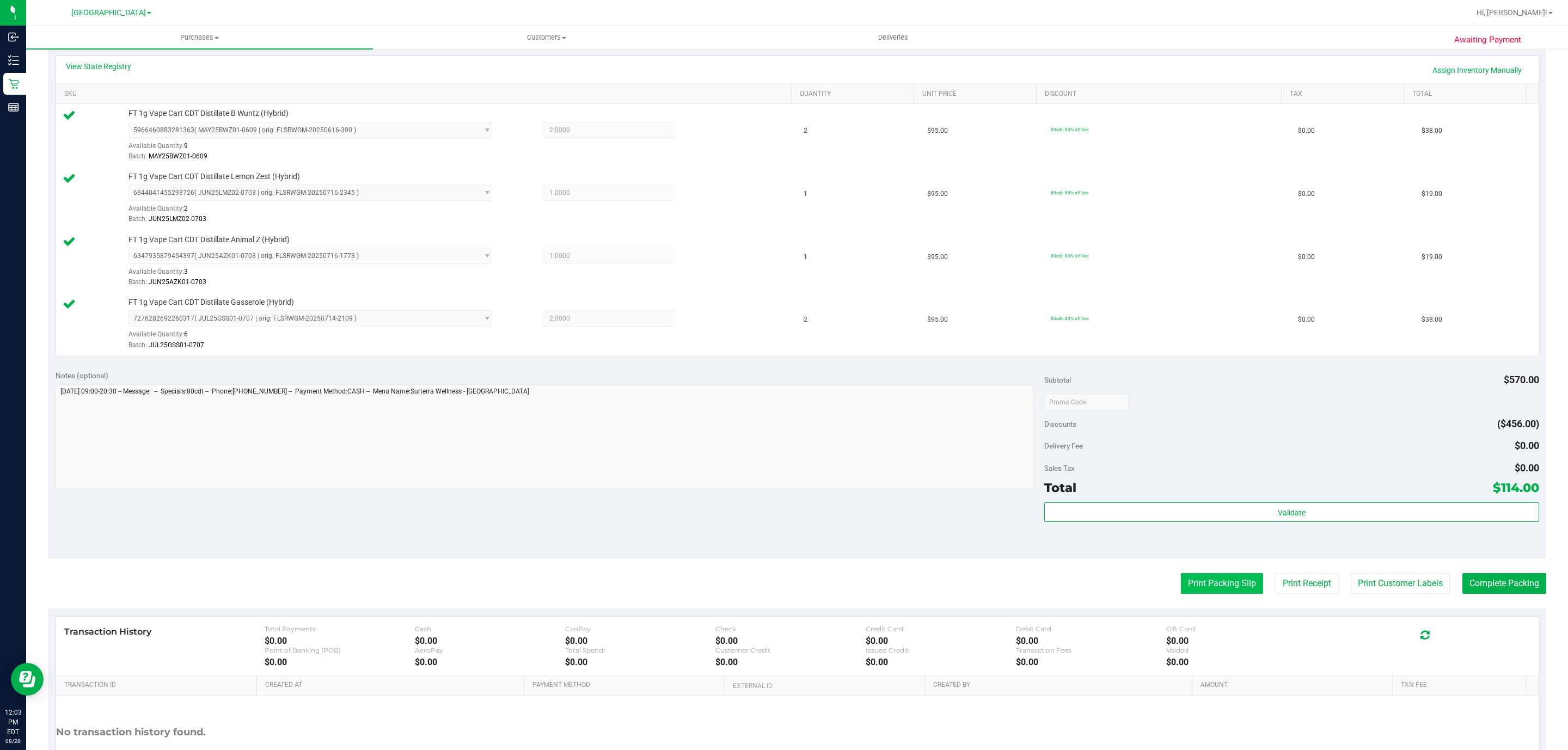
click at [1182, 585] on button "Print Packing Slip" at bounding box center [1222, 584] width 82 height 21
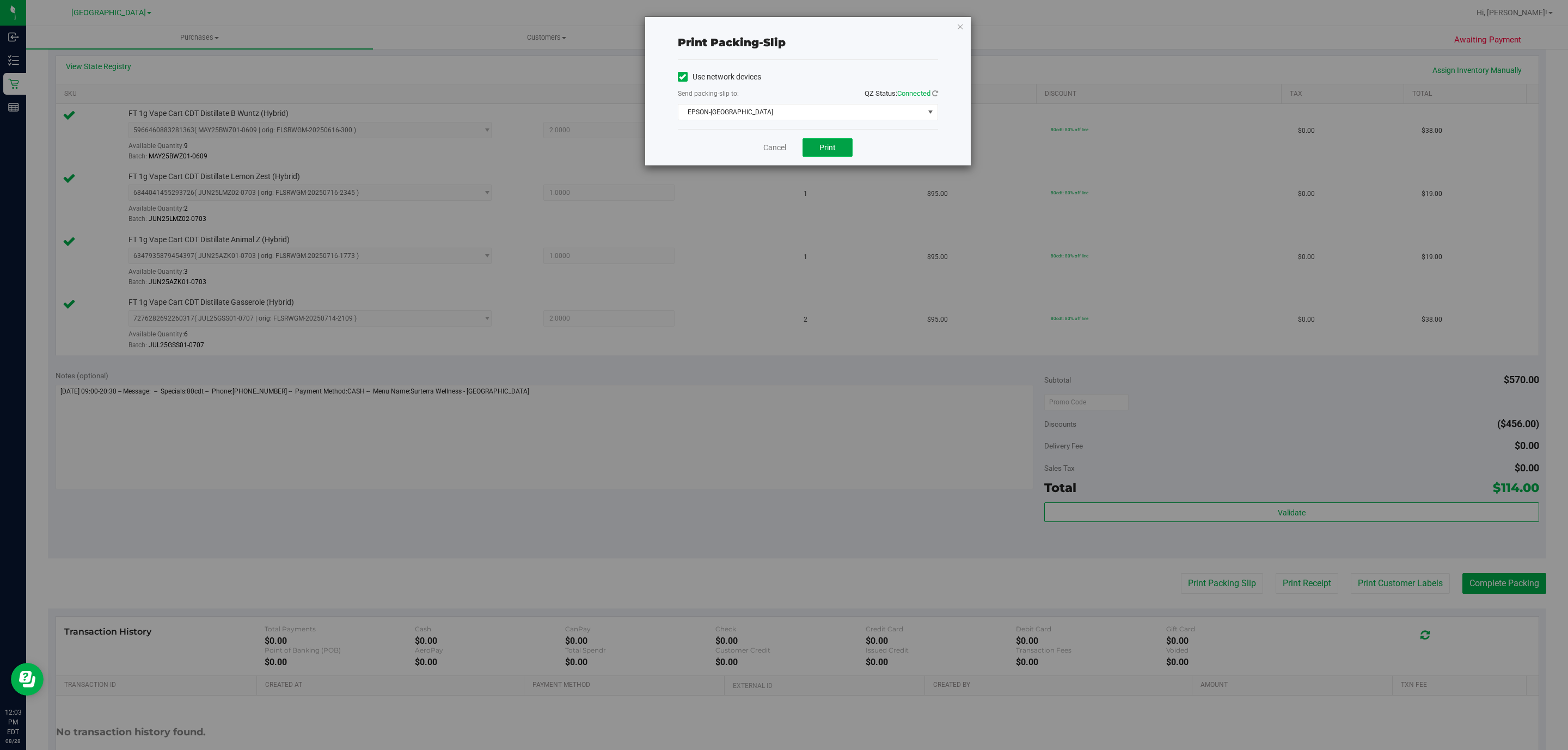
click at [834, 150] on span "Print" at bounding box center [827, 148] width 16 height 9
click at [957, 25] on icon "button" at bounding box center [961, 26] width 8 height 13
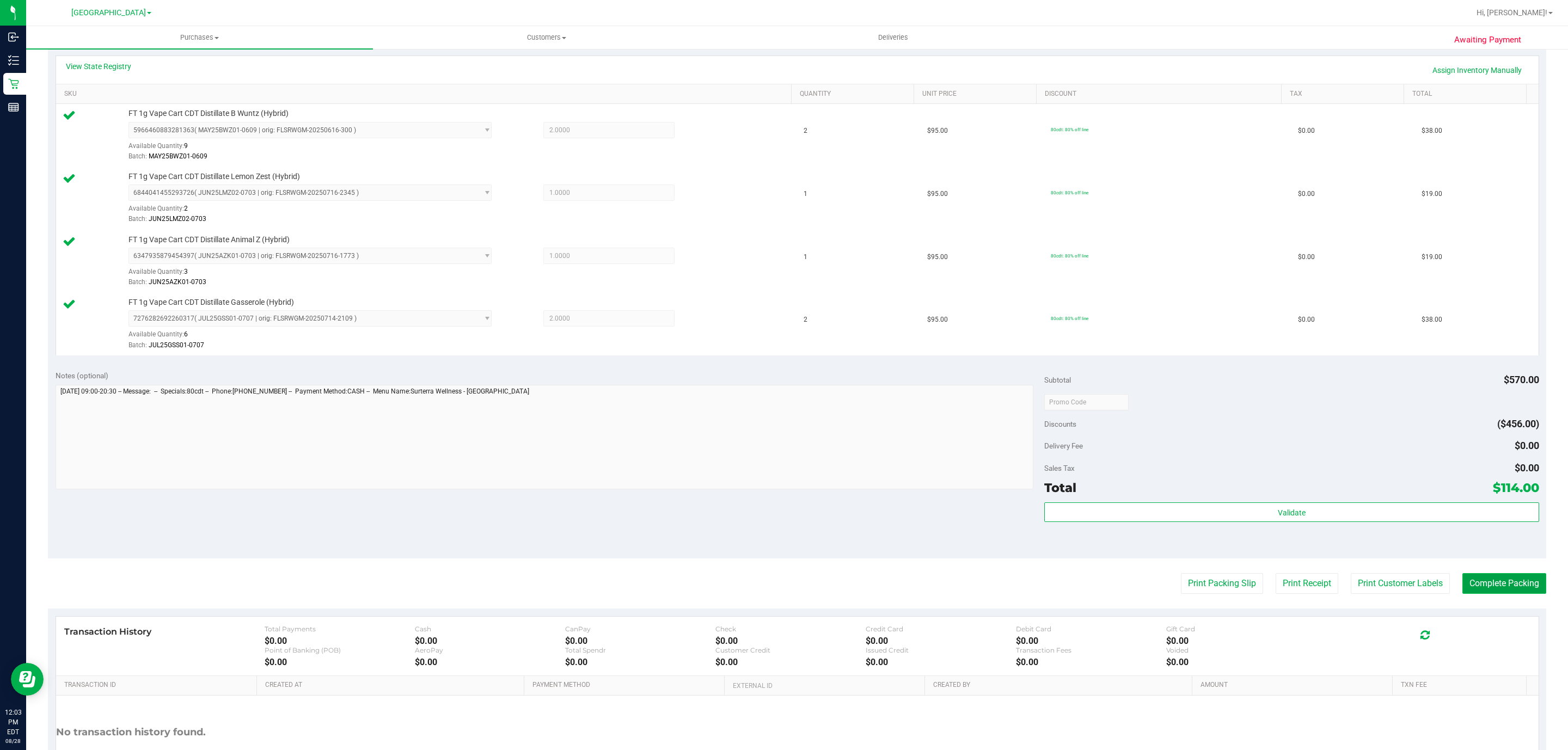
click at [1480, 592] on button "Complete Packing" at bounding box center [1505, 584] width 84 height 21
